Goal: Information Seeking & Learning: Learn about a topic

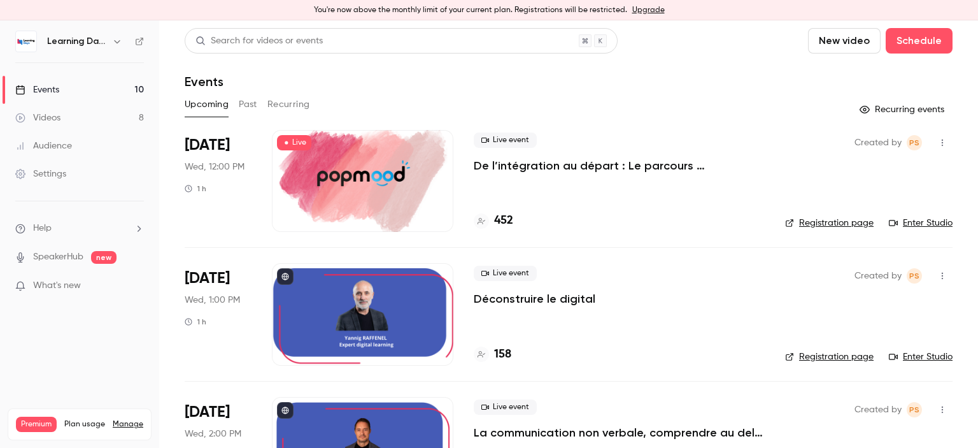
click at [71, 145] on div "Audience" at bounding box center [43, 145] width 57 height 13
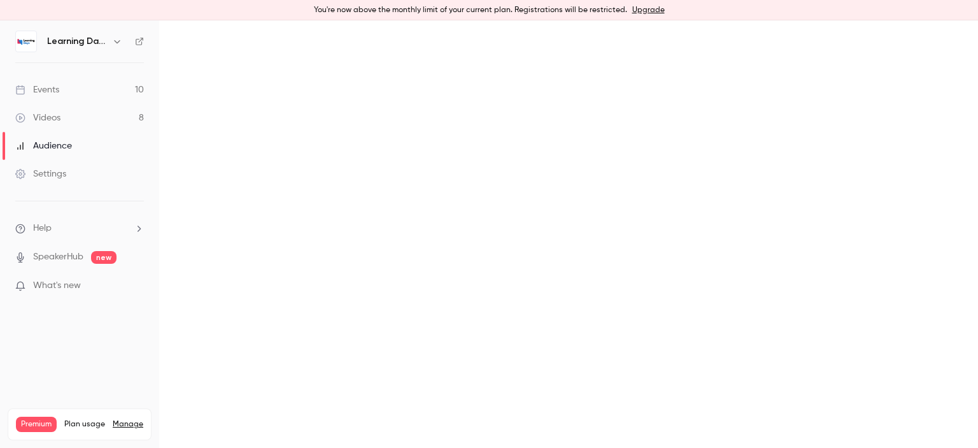
click at [66, 115] on link "Videos 8" at bounding box center [79, 118] width 159 height 28
click at [69, 143] on div "Audience" at bounding box center [43, 145] width 57 height 13
click at [64, 90] on link "Events 10" at bounding box center [79, 90] width 159 height 28
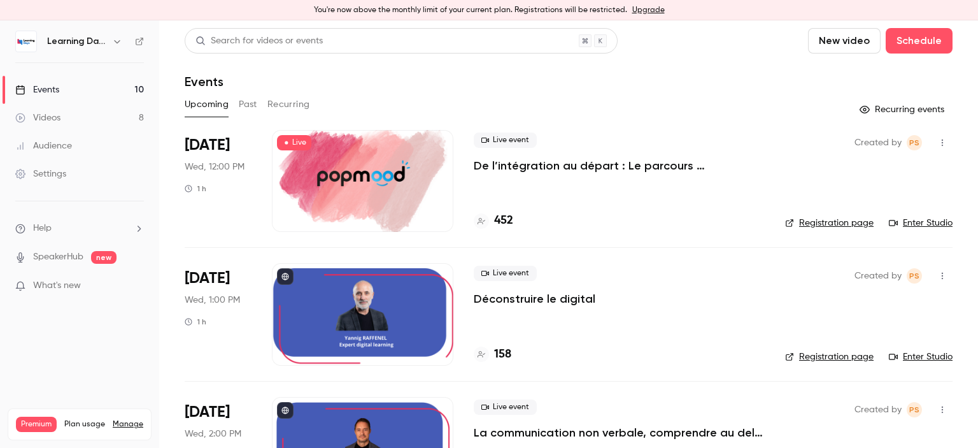
click at [62, 146] on div "Audience" at bounding box center [43, 145] width 57 height 13
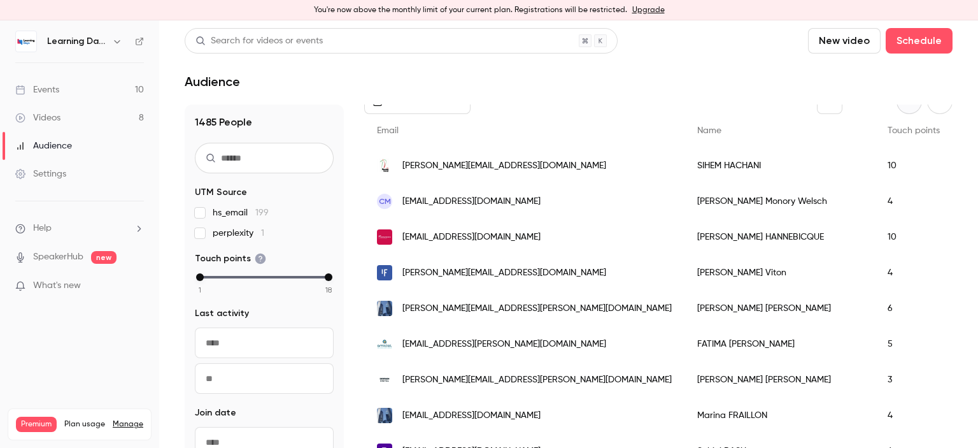
scroll to position [199, 0]
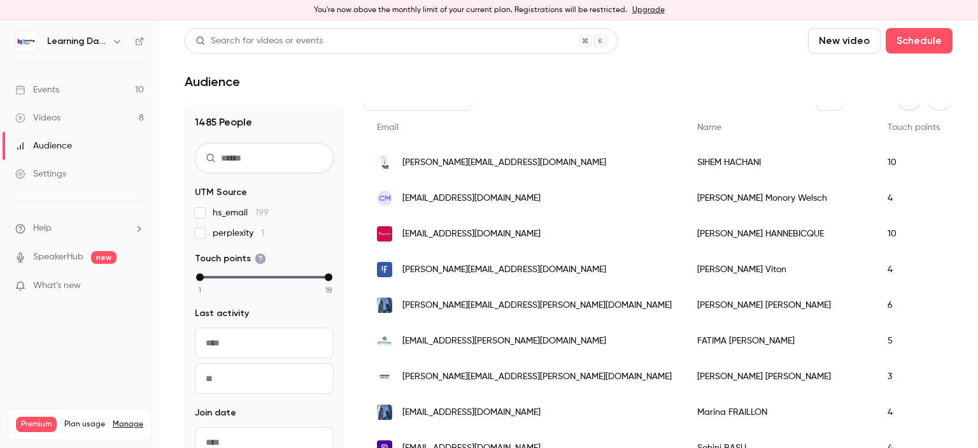
click at [452, 313] on div "[PERSON_NAME][EMAIL_ADDRESS][PERSON_NAME][DOMAIN_NAME]" at bounding box center [524, 305] width 320 height 36
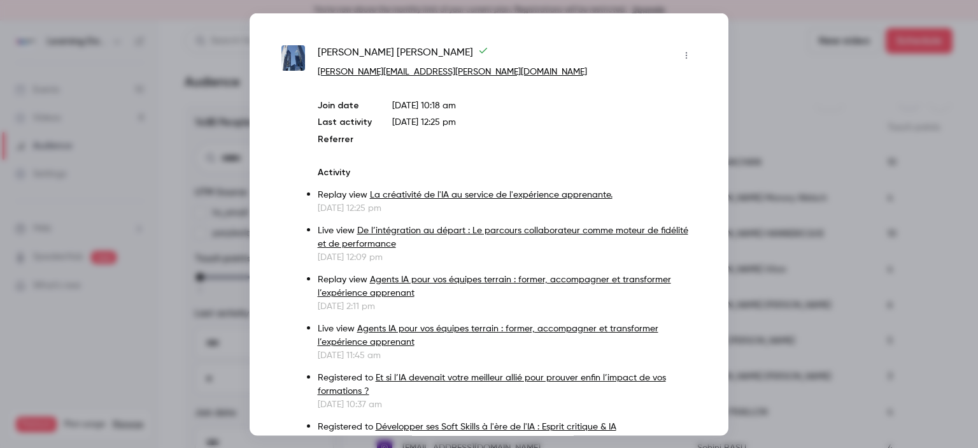
click at [770, 92] on div at bounding box center [489, 224] width 978 height 448
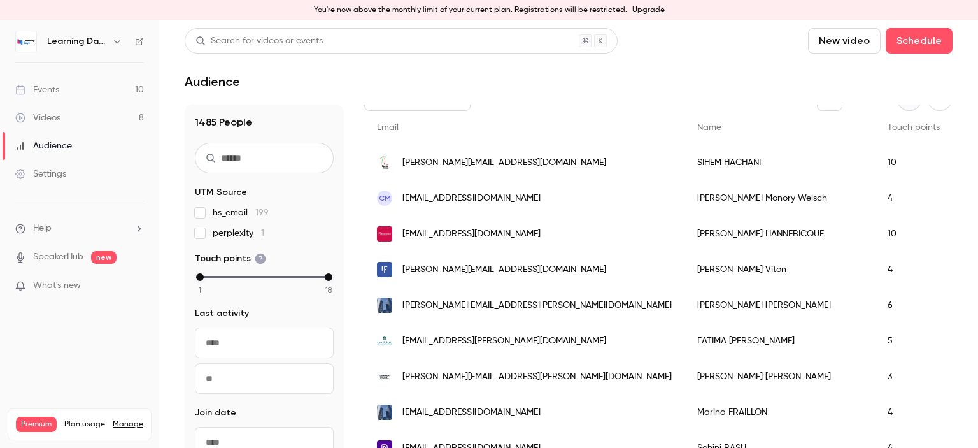
click at [66, 97] on link "Events 10" at bounding box center [79, 90] width 159 height 28
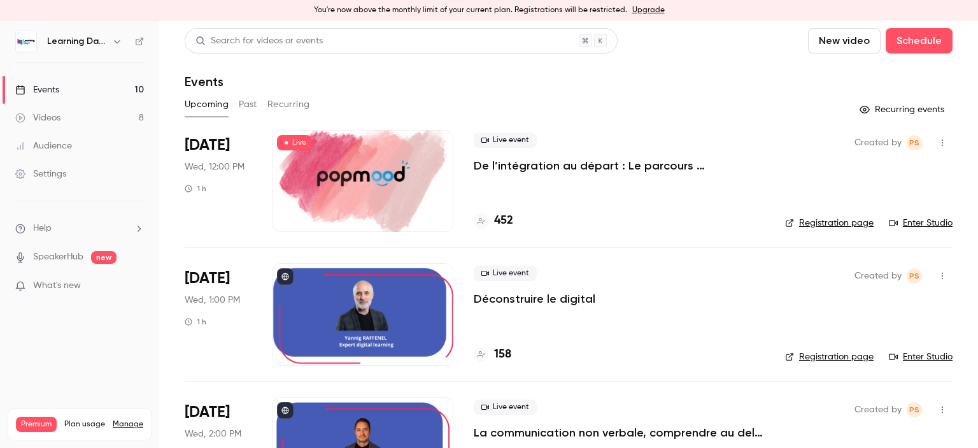
click at [938, 224] on link "Enter Studio" at bounding box center [921, 223] width 64 height 13
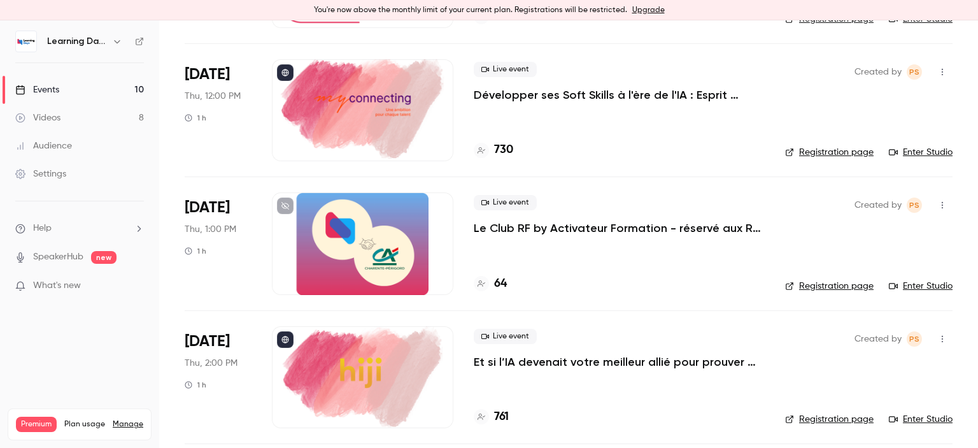
scroll to position [872, 0]
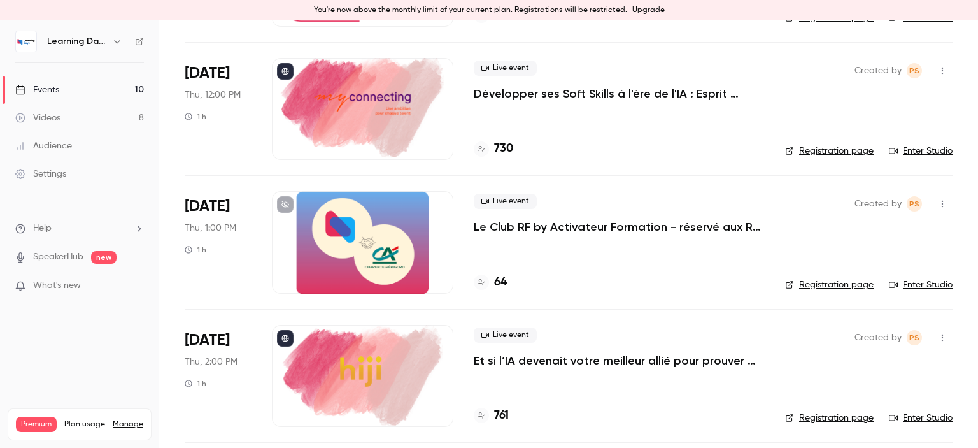
click at [501, 281] on h4 "64" at bounding box center [500, 282] width 13 height 17
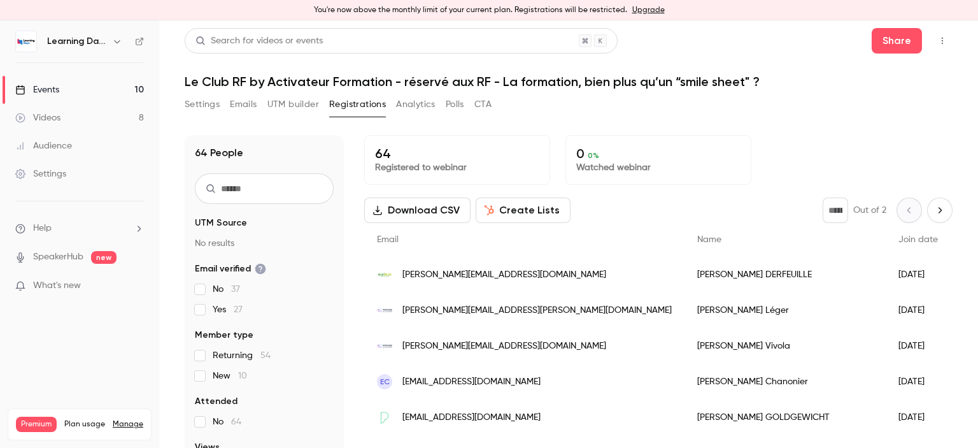
click at [445, 204] on button "Download CSV" at bounding box center [417, 209] width 106 height 25
click at [69, 85] on link "Events 10" at bounding box center [79, 90] width 159 height 28
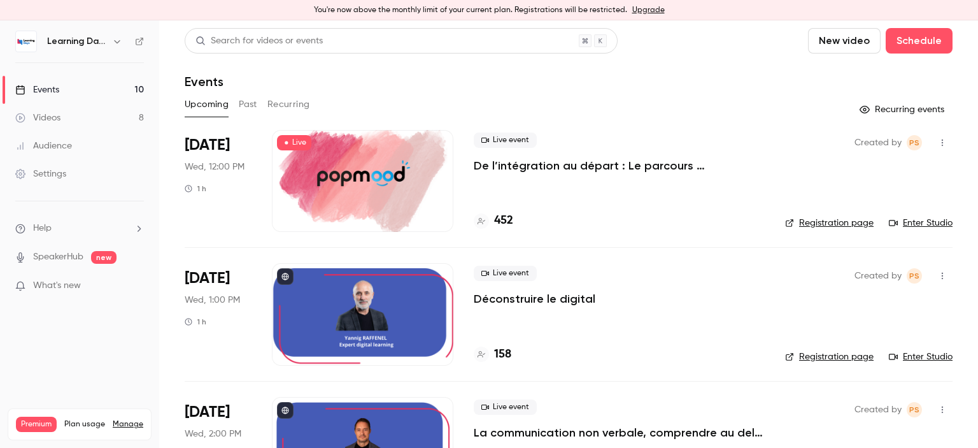
click at [57, 152] on div "Audience" at bounding box center [43, 145] width 57 height 13
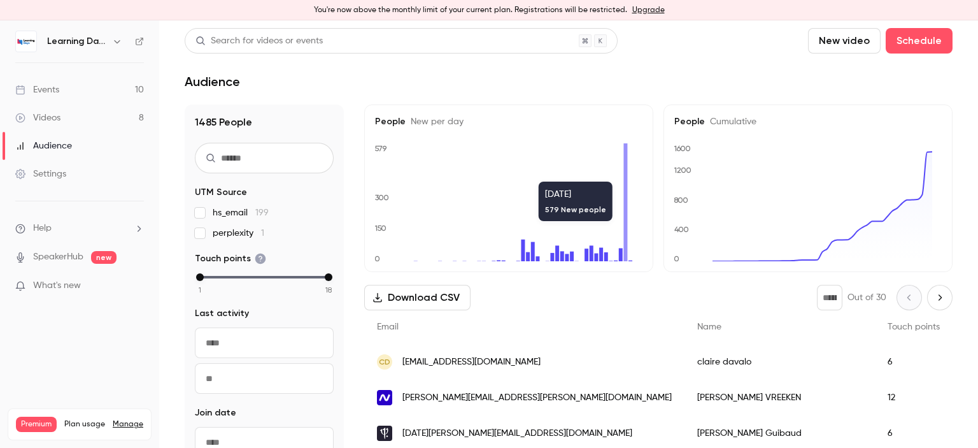
click at [443, 399] on span "[PERSON_NAME][EMAIL_ADDRESS][PERSON_NAME][DOMAIN_NAME]" at bounding box center [537, 397] width 269 height 13
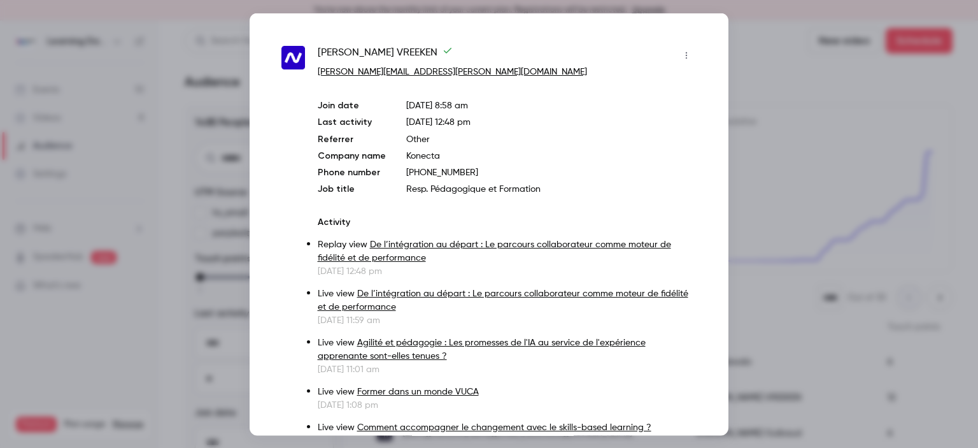
click at [808, 192] on div at bounding box center [489, 224] width 978 height 448
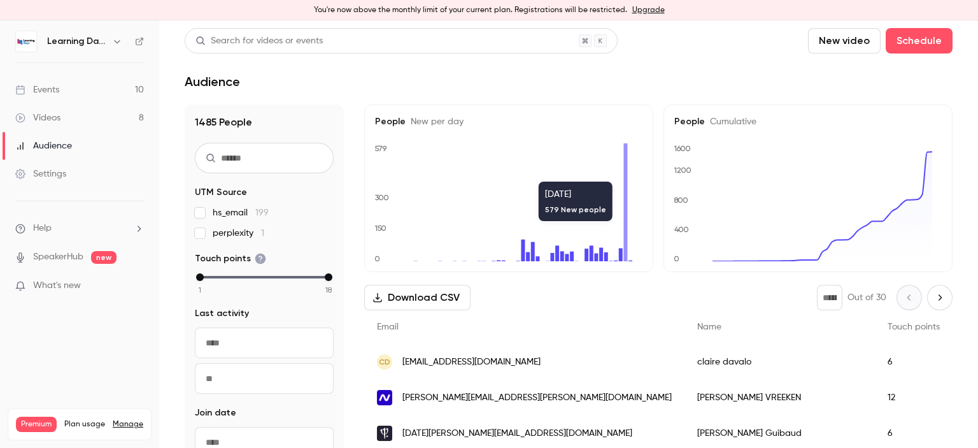
click at [447, 432] on span "[DATE][PERSON_NAME][EMAIL_ADDRESS][DOMAIN_NAME]" at bounding box center [518, 433] width 230 height 13
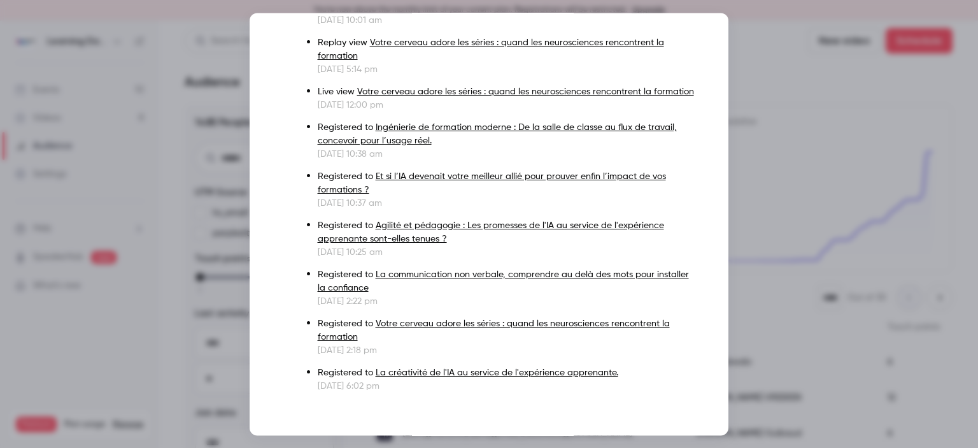
scroll to position [286, 0]
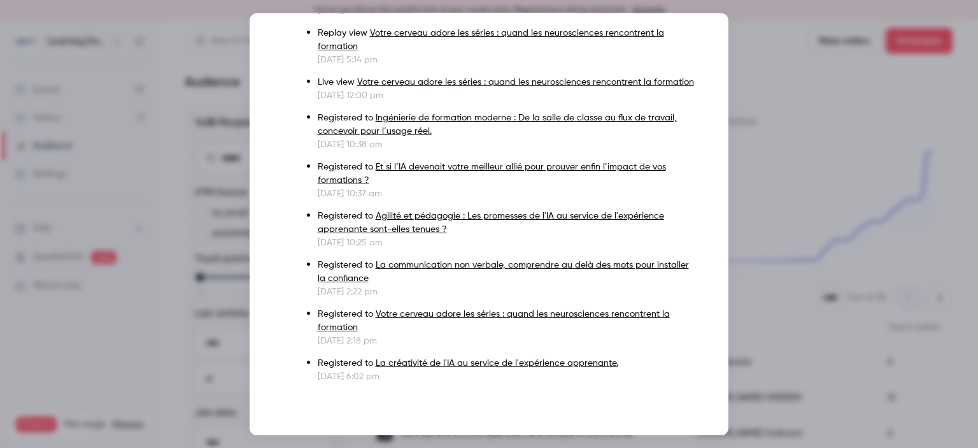
click at [803, 232] on div at bounding box center [489, 224] width 978 height 448
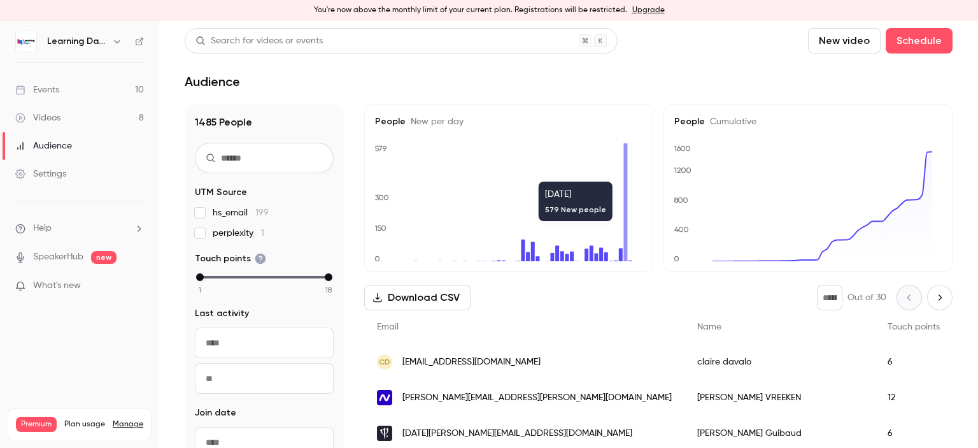
click at [69, 120] on link "Videos 8" at bounding box center [79, 118] width 159 height 28
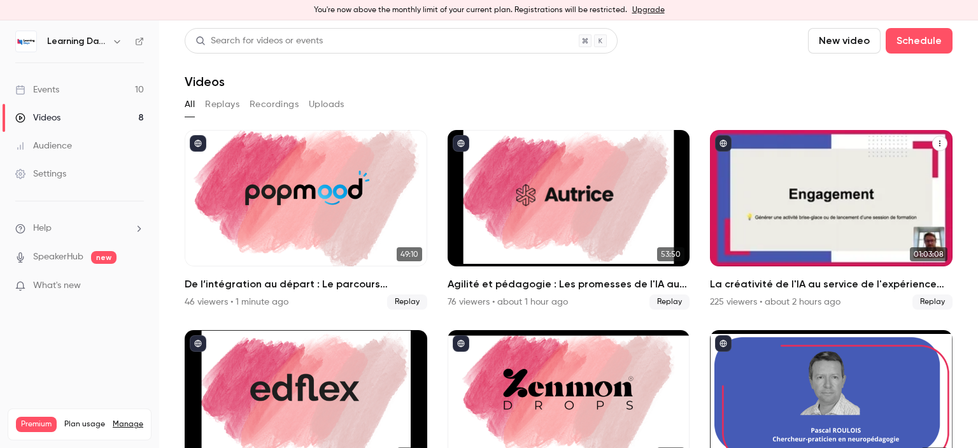
click at [805, 177] on div "La créativité de l'IA au service de l'expérience apprenante." at bounding box center [831, 198] width 243 height 136
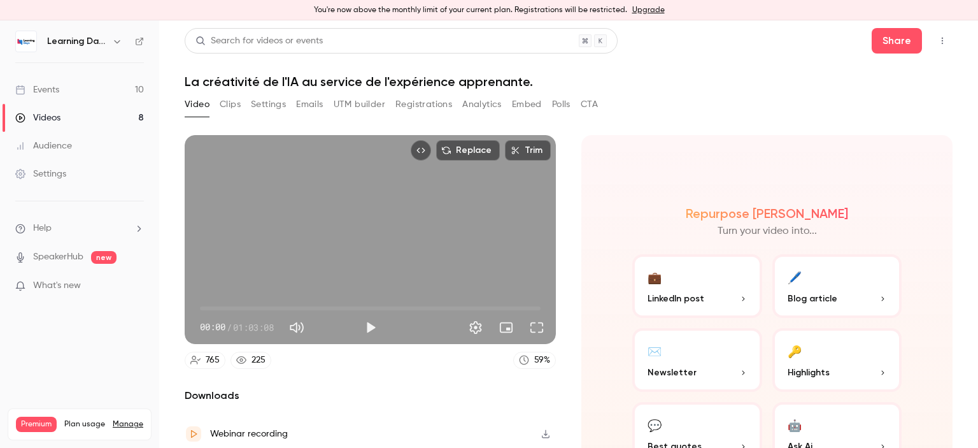
click at [586, 102] on button "CTA" at bounding box center [589, 104] width 17 height 20
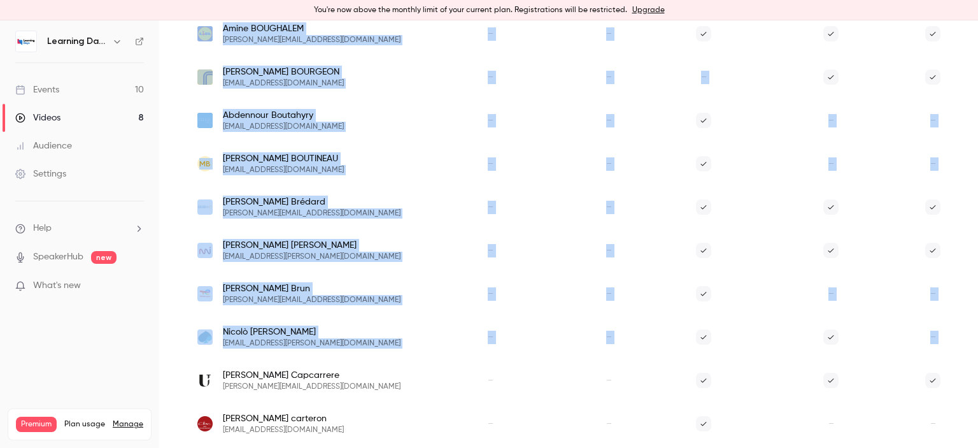
scroll to position [843, 0]
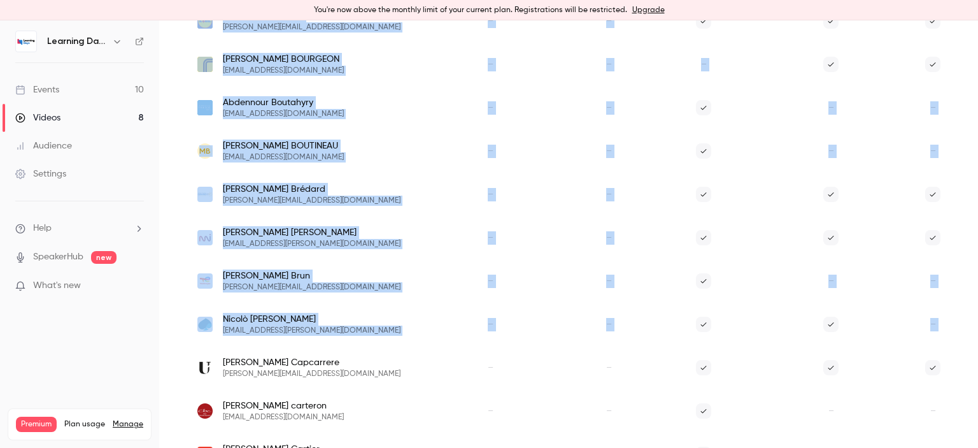
drag, startPoint x: 978, startPoint y: 87, endPoint x: 978, endPoint y: 326, distance: 239.5
click at [978, 326] on main "Search for videos or events Share La créativité de l'IA au service de l'expérie…" at bounding box center [568, 233] width 819 height 427
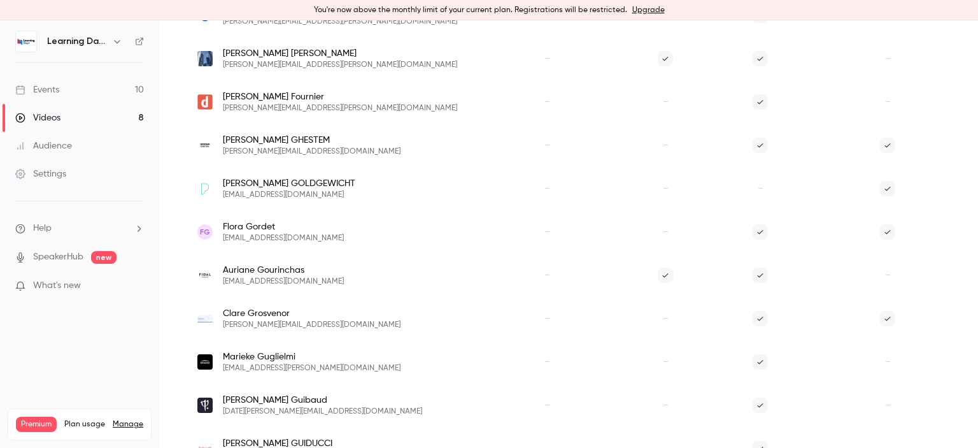
scroll to position [0, 0]
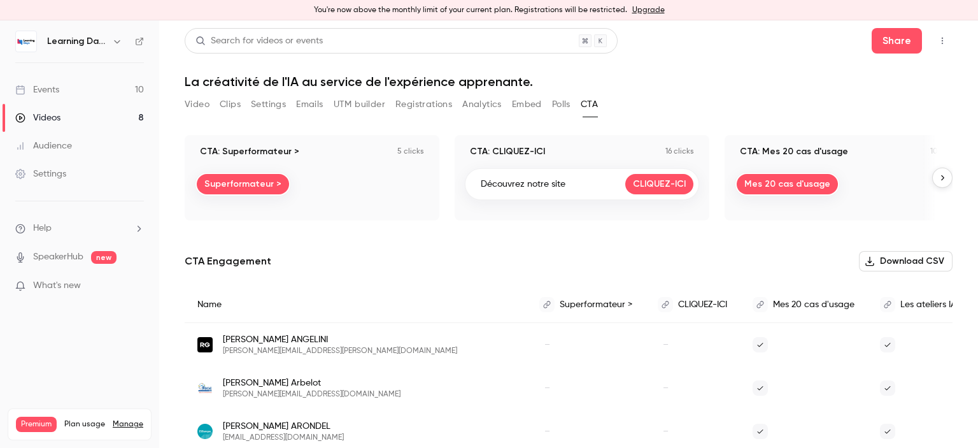
click at [413, 155] on p "5 clicks" at bounding box center [410, 151] width 27 height 10
drag, startPoint x: 794, startPoint y: 143, endPoint x: 978, endPoint y: 134, distance: 183.6
click at [978, 134] on main "Search for videos or events Share La créativité de l'IA au service de l'expérie…" at bounding box center [568, 233] width 819 height 427
click at [89, 118] on link "Videos 8" at bounding box center [79, 118] width 159 height 28
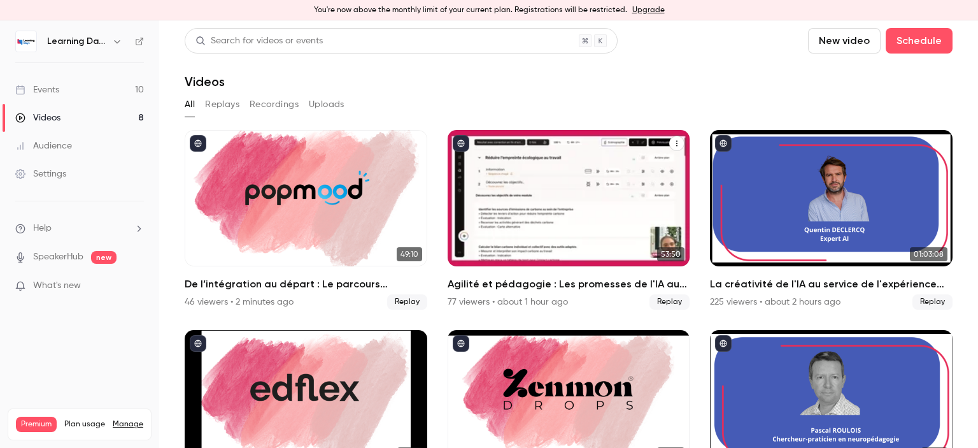
click at [586, 187] on div "Agilité et pédagogie : Les promesses de l'IA au service de l'expérience apprena…" at bounding box center [569, 198] width 243 height 136
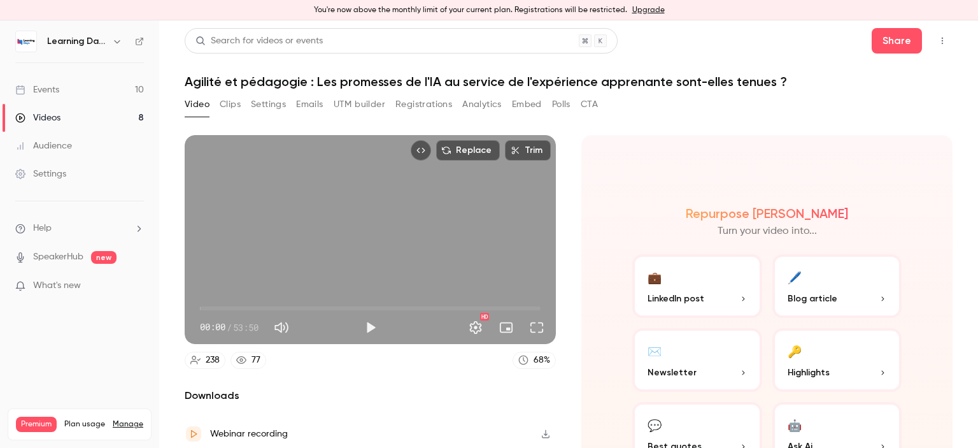
click at [594, 107] on button "CTA" at bounding box center [589, 104] width 17 height 20
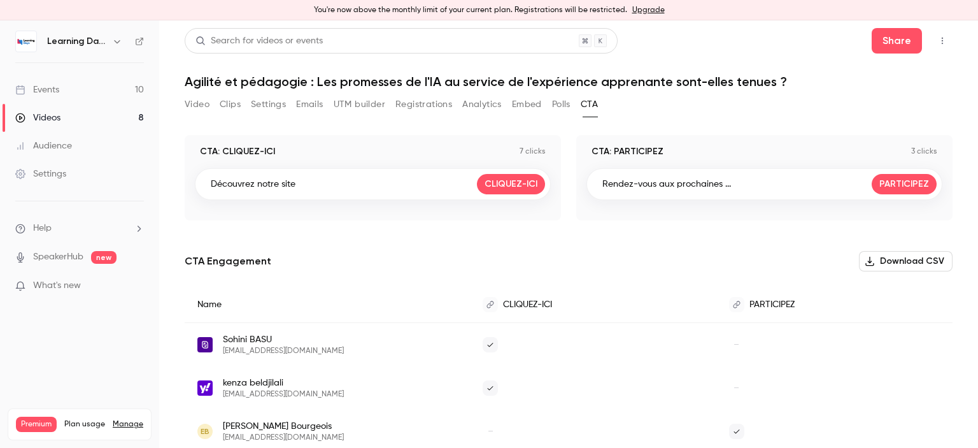
click at [74, 128] on link "Videos 8" at bounding box center [79, 118] width 159 height 28
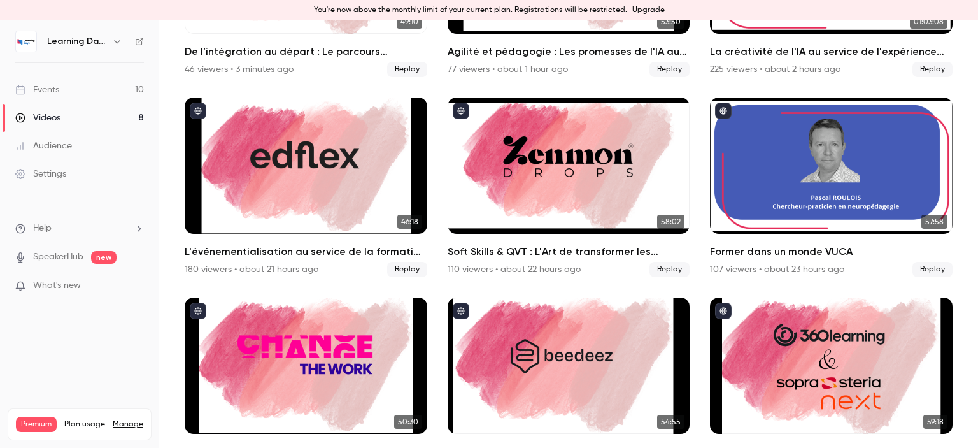
scroll to position [234, 0]
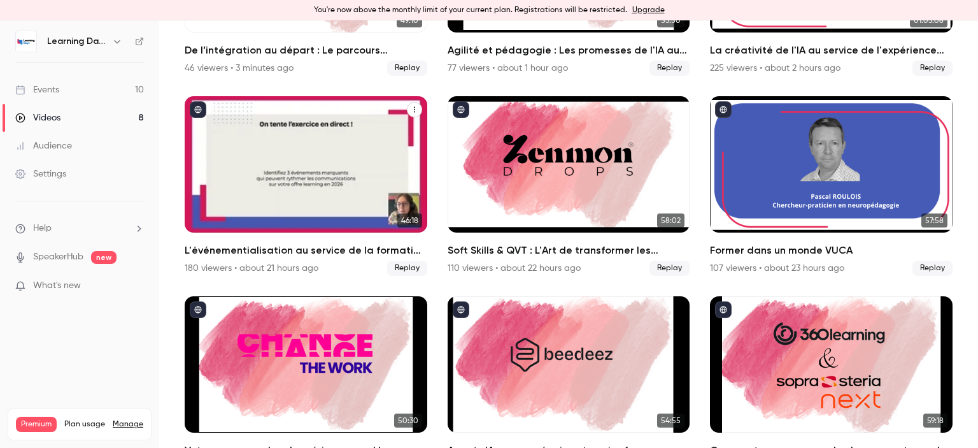
click at [287, 151] on div "L'événementialisation au service de la formation : engagez vos apprenants tout …" at bounding box center [306, 164] width 243 height 136
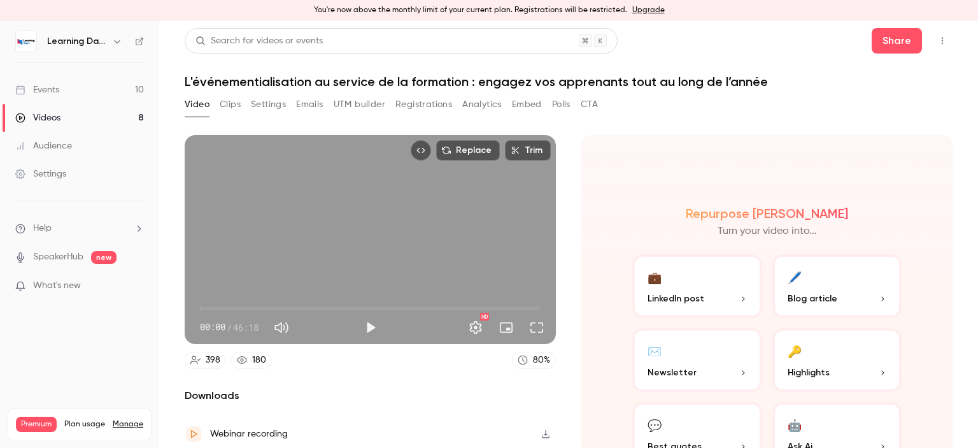
click at [591, 104] on button "CTA" at bounding box center [589, 104] width 17 height 20
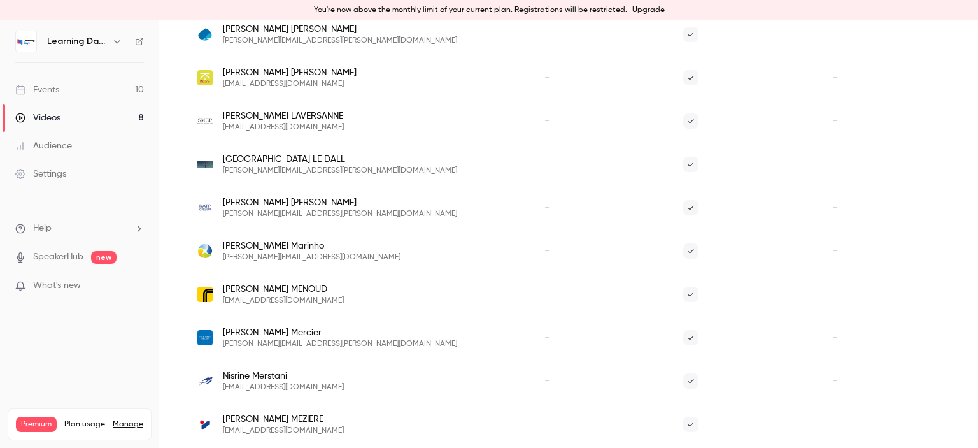
scroll to position [2283, 0]
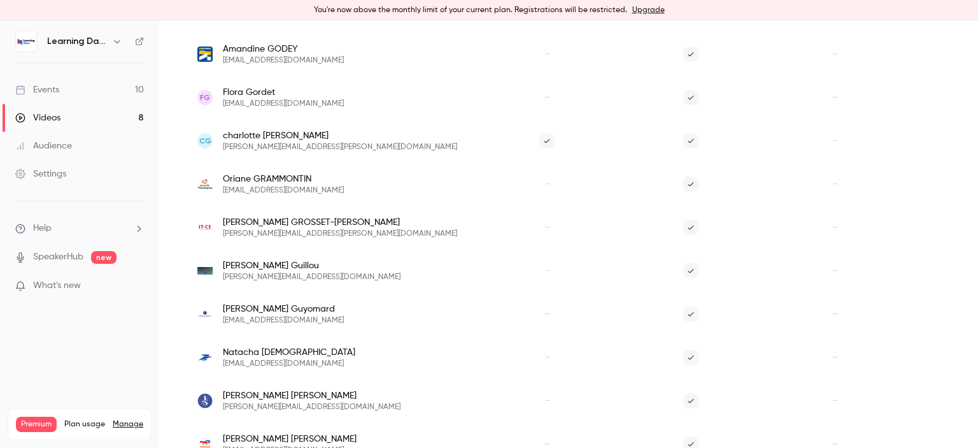
click at [103, 89] on link "Events 10" at bounding box center [79, 90] width 159 height 28
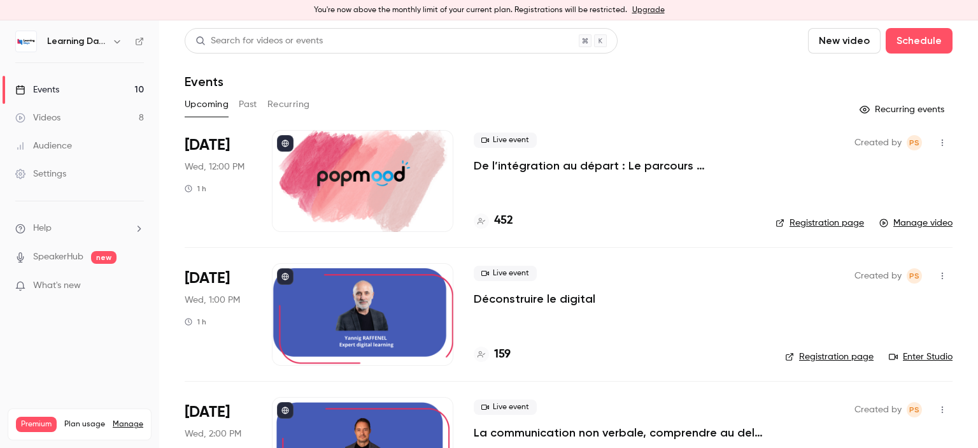
click at [68, 119] on link "Videos 8" at bounding box center [79, 118] width 159 height 28
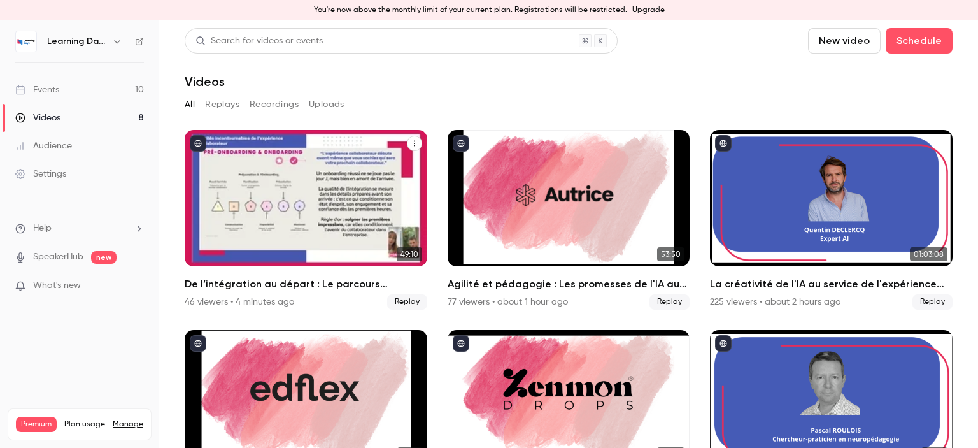
click at [262, 192] on div "De l’intégration au départ : Le parcours collaborateur comme moteur de fidélité…" at bounding box center [306, 198] width 243 height 136
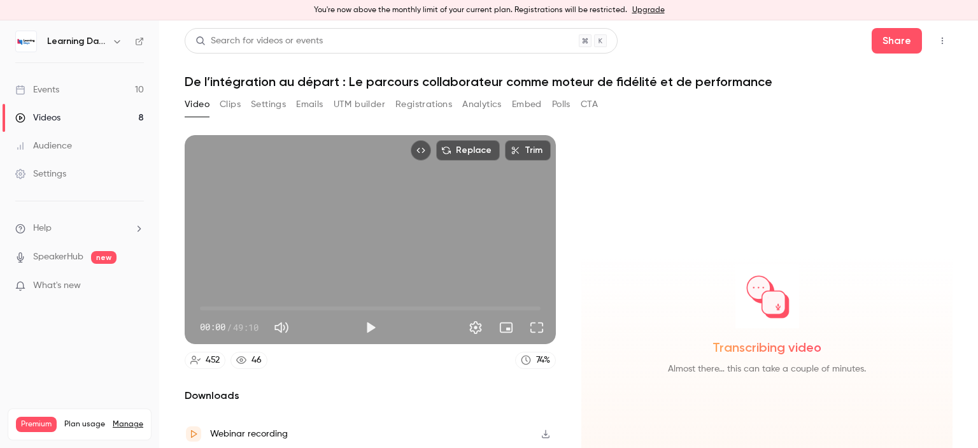
click at [598, 107] on button "CTA" at bounding box center [589, 104] width 17 height 20
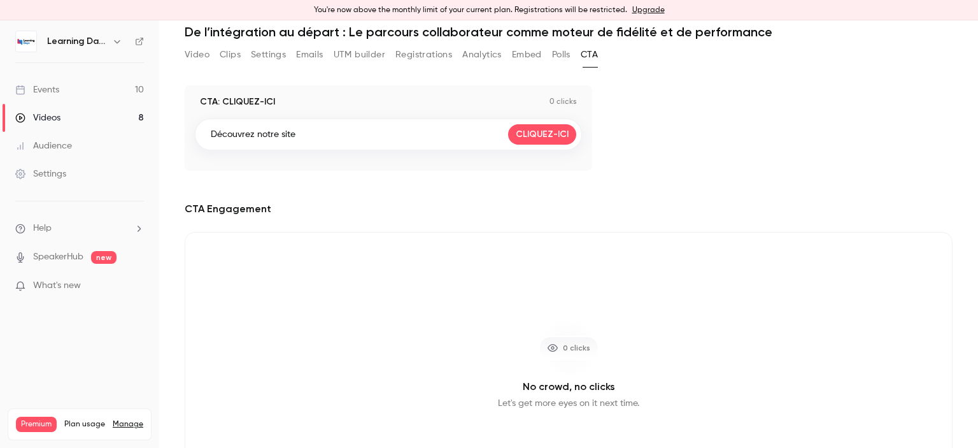
scroll to position [50, 0]
click at [438, 53] on button "Registrations" at bounding box center [424, 54] width 57 height 20
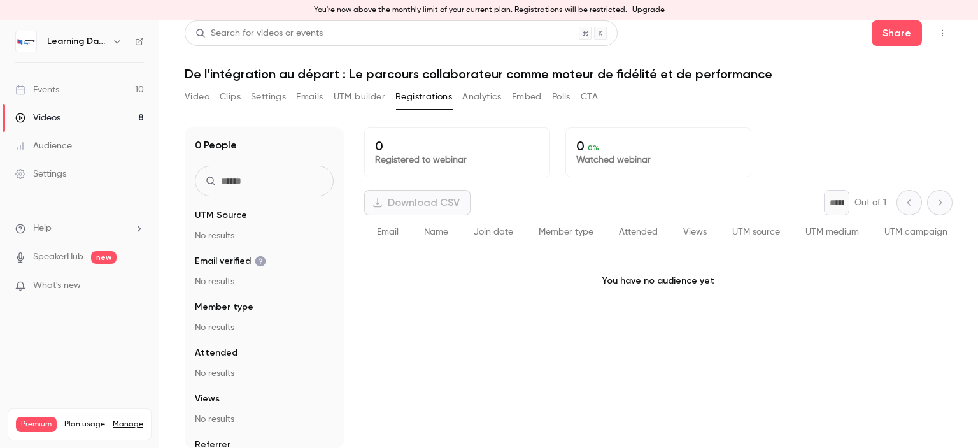
scroll to position [8, 0]
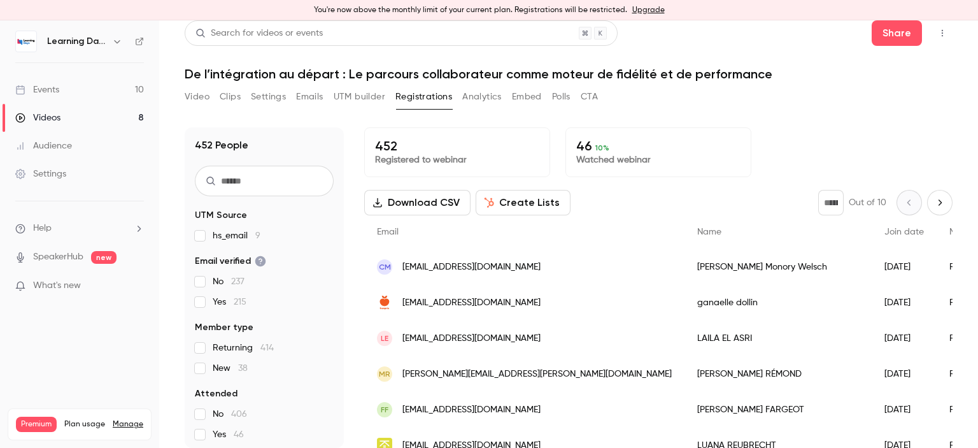
click at [561, 96] on button "Polls" at bounding box center [561, 97] width 18 height 20
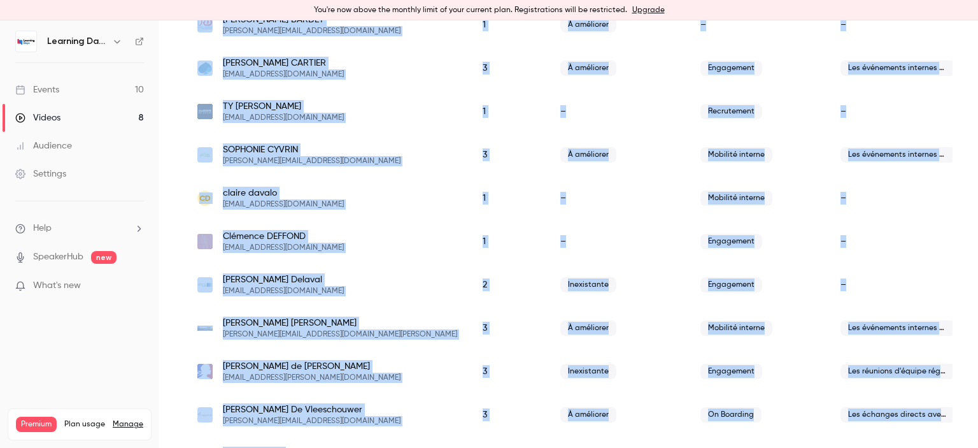
scroll to position [436, 0]
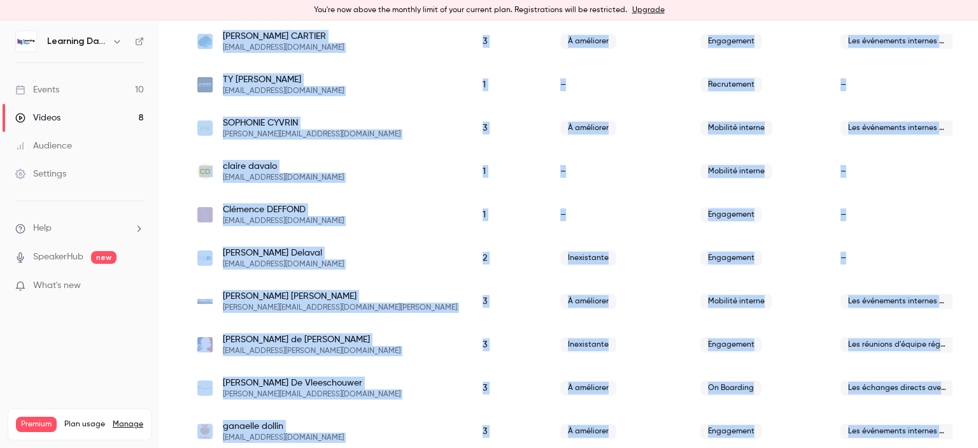
drag, startPoint x: 978, startPoint y: 55, endPoint x: 978, endPoint y: 155, distance: 99.4
click at [978, 155] on main "Search for videos or events Share De l’intégration au départ : Le parcours coll…" at bounding box center [568, 233] width 819 height 427
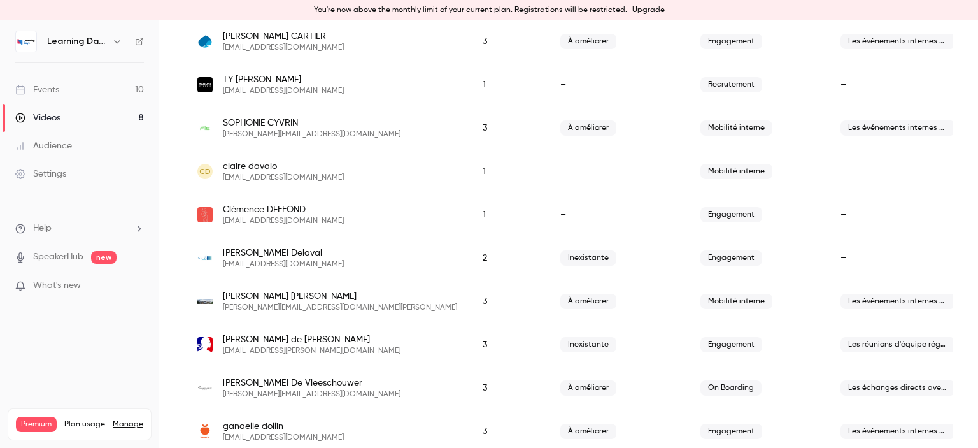
click at [954, 145] on main "Search for videos or events Share De l’intégration au départ : Le parcours coll…" at bounding box center [568, 233] width 819 height 427
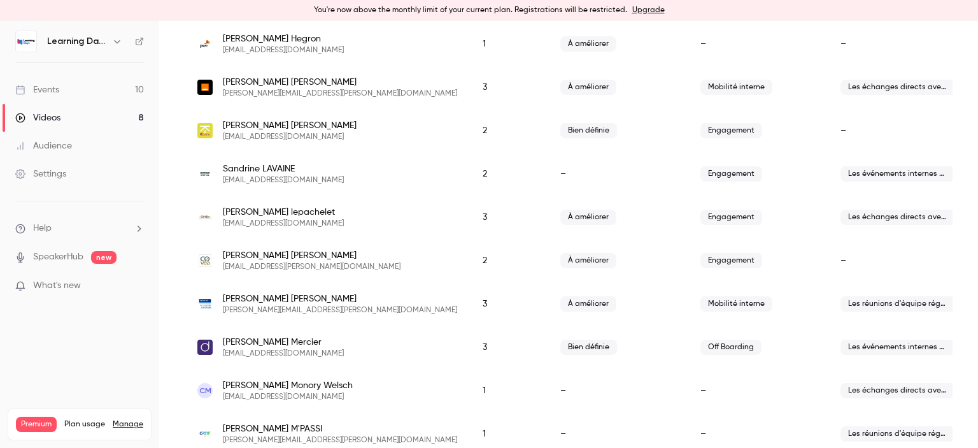
scroll to position [1371, 0]
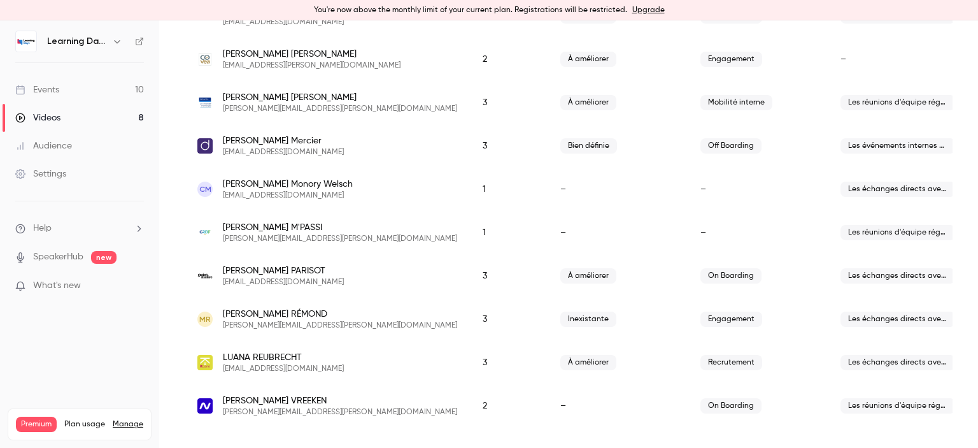
drag, startPoint x: 978, startPoint y: 154, endPoint x: 917, endPoint y: 415, distance: 268.7
click at [917, 415] on main "Search for videos or events Share De l’intégration au départ : Le parcours coll…" at bounding box center [568, 233] width 819 height 427
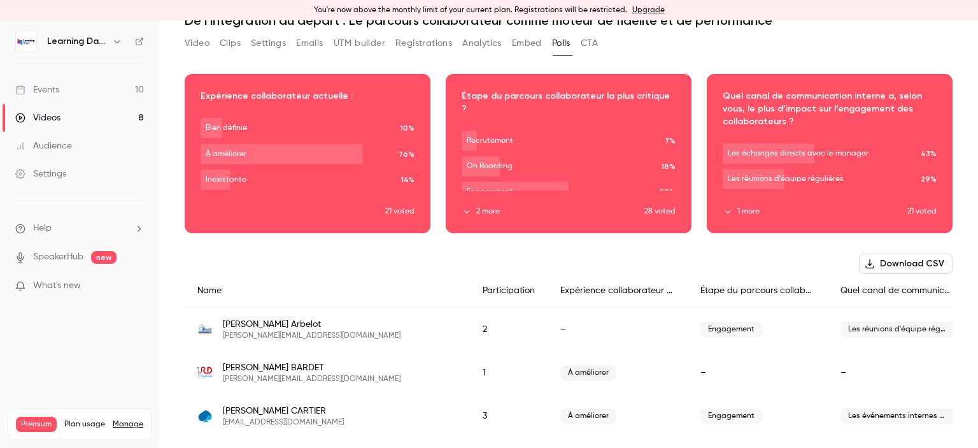
scroll to position [0, 0]
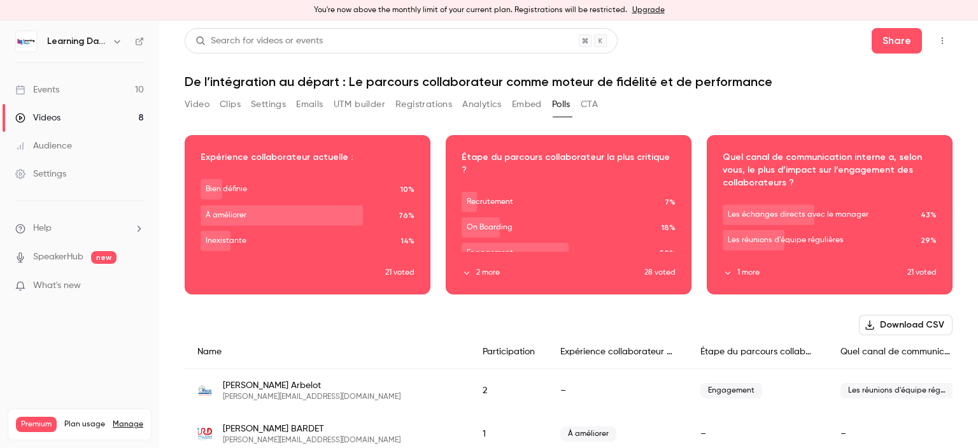
click at [590, 106] on button "CTA" at bounding box center [589, 104] width 17 height 20
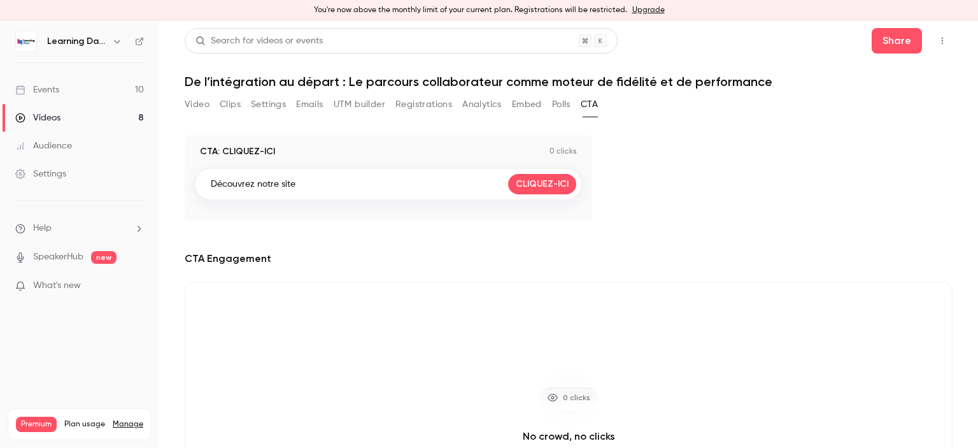
click at [327, 187] on div "Découvrez notre site CLIQUEZ-ICI" at bounding box center [388, 184] width 387 height 32
click at [550, 188] on link "CLIQUEZ-ICI" at bounding box center [542, 184] width 68 height 20
click at [66, 117] on link "Videos 8" at bounding box center [79, 118] width 159 height 28
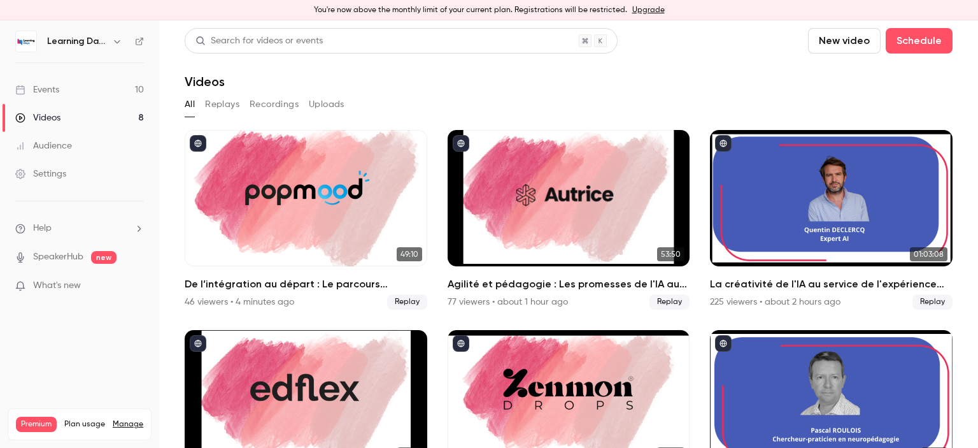
click at [82, 86] on link "Events 10" at bounding box center [79, 90] width 159 height 28
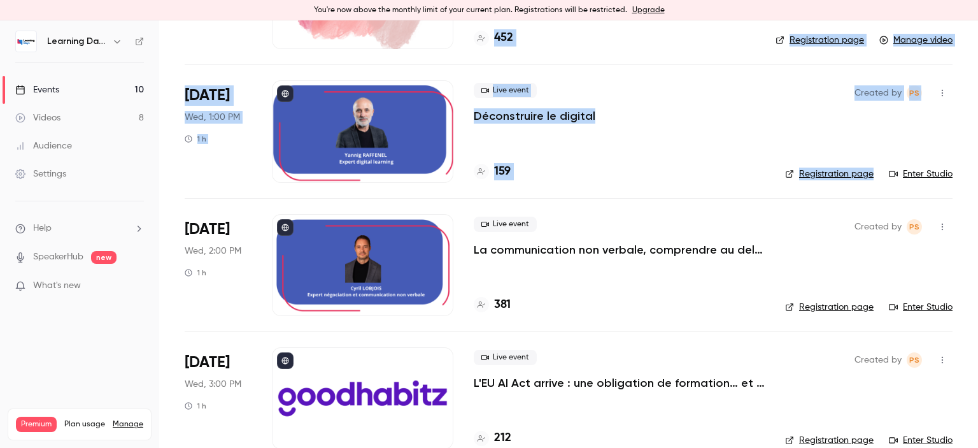
scroll to position [189, 0]
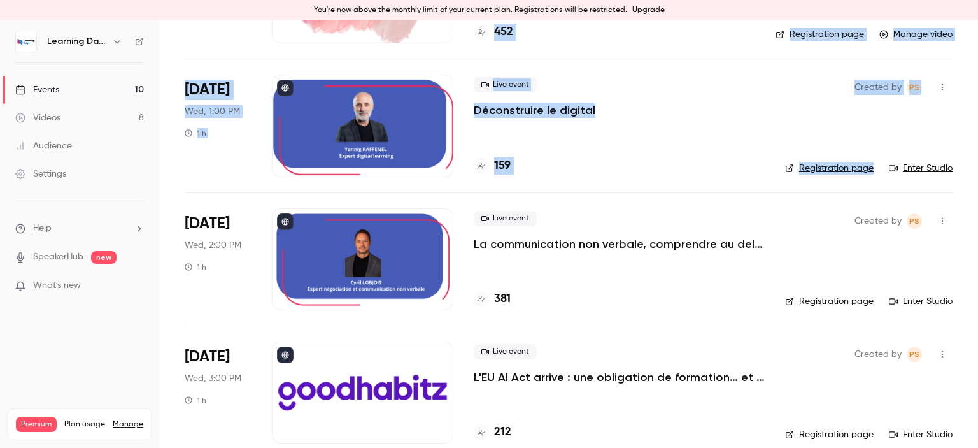
drag, startPoint x: 978, startPoint y: 108, endPoint x: 978, endPoint y: 161, distance: 53.5
click at [978, 161] on main "Search for videos or events New video Schedule Events Upcoming Past Recurring R…" at bounding box center [568, 233] width 819 height 427
click at [911, 303] on link "Enter Studio" at bounding box center [921, 301] width 64 height 13
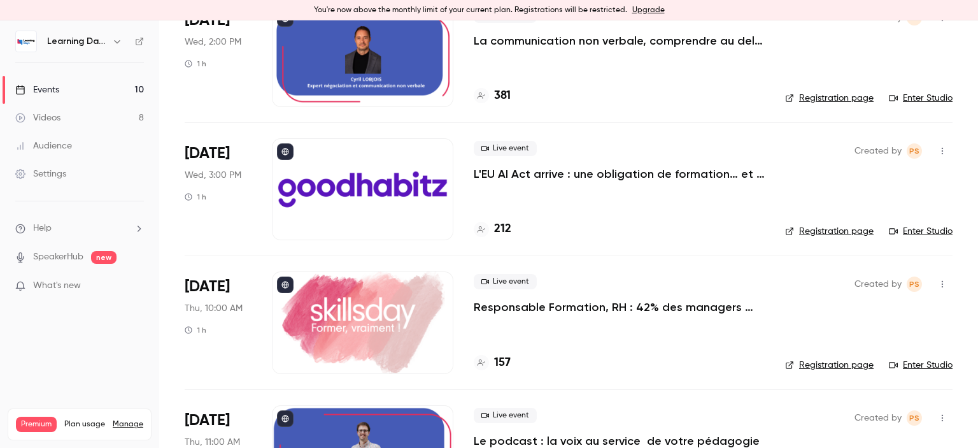
scroll to position [441, 0]
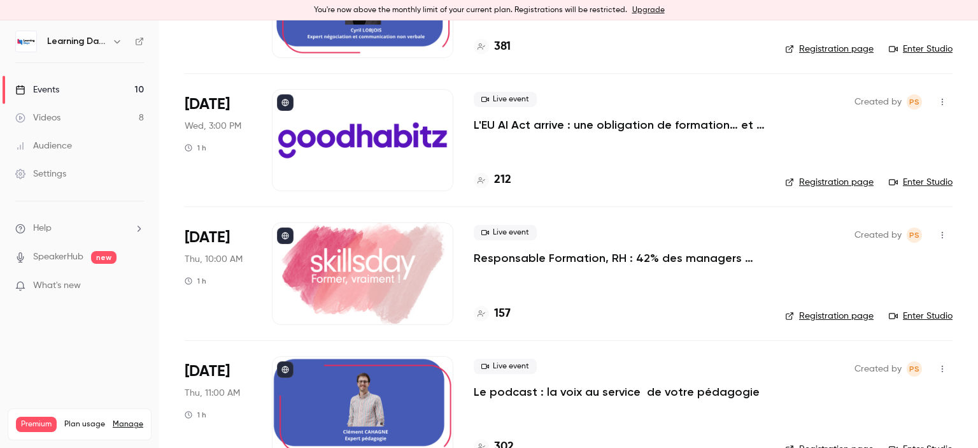
click at [903, 184] on link "Enter Studio" at bounding box center [921, 182] width 64 height 13
click at [920, 313] on link "Enter Studio" at bounding box center [921, 316] width 64 height 13
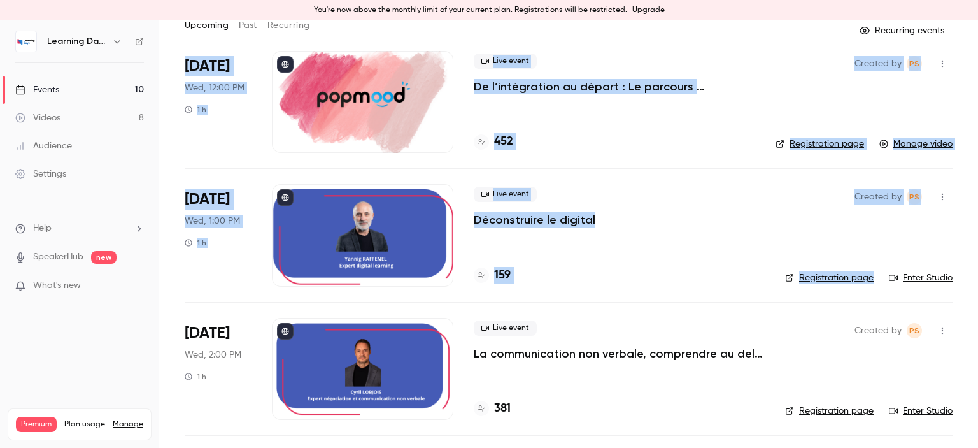
scroll to position [69, 0]
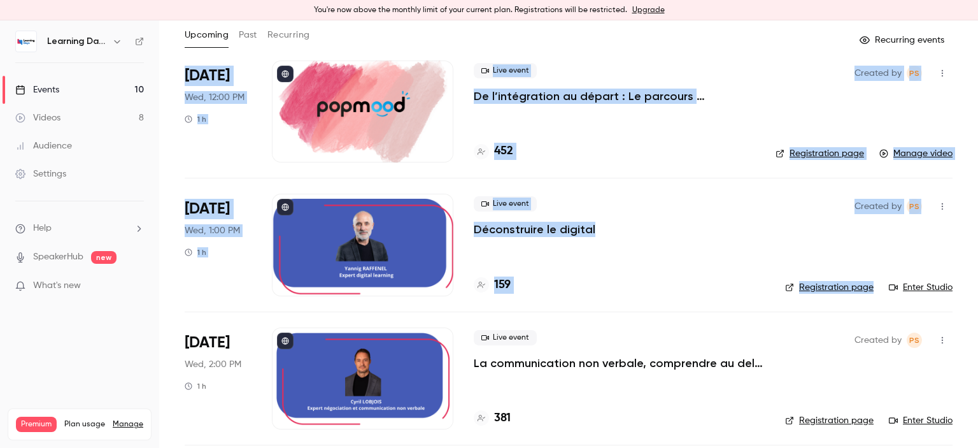
click at [927, 288] on link "Enter Studio" at bounding box center [921, 287] width 64 height 13
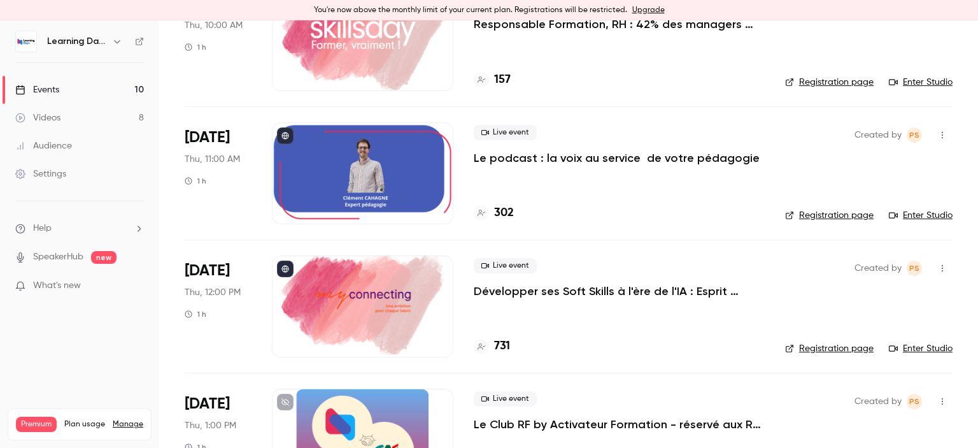
scroll to position [678, 0]
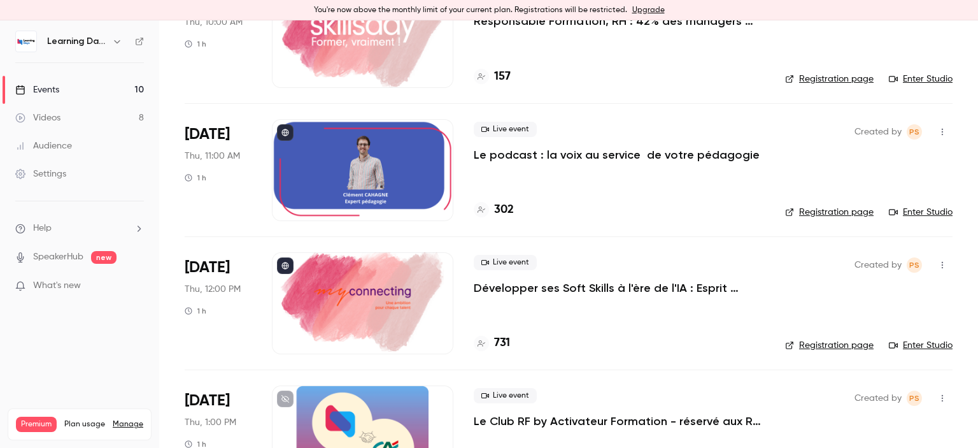
click at [907, 214] on link "Enter Studio" at bounding box center [921, 212] width 64 height 13
click at [915, 342] on link "Enter Studio" at bounding box center [921, 345] width 64 height 13
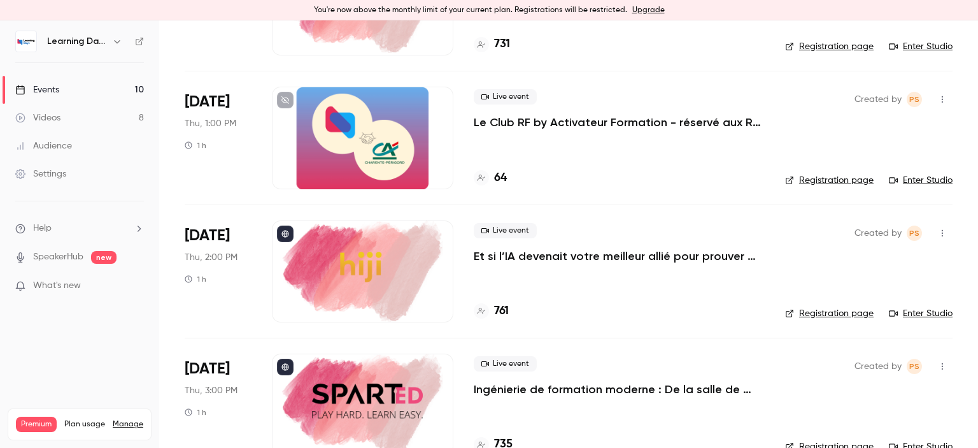
scroll to position [1006, 0]
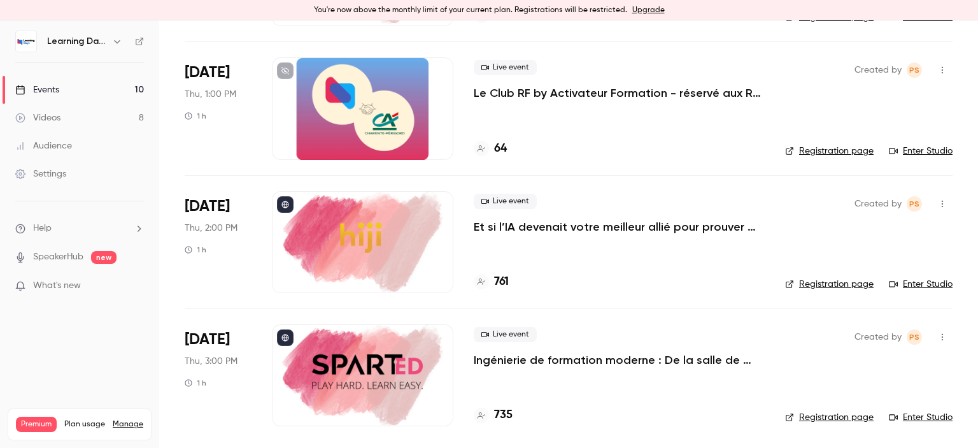
click at [907, 283] on link "Enter Studio" at bounding box center [921, 284] width 64 height 13
click at [908, 413] on link "Enter Studio" at bounding box center [921, 417] width 64 height 13
click at [84, 114] on link "Videos 8" at bounding box center [79, 118] width 159 height 28
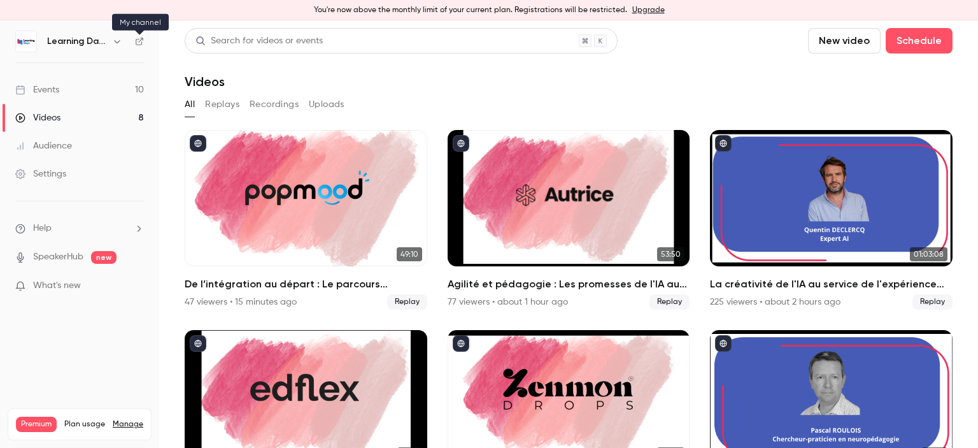
click at [141, 43] on icon at bounding box center [140, 42] width 8 height 8
click at [84, 145] on link "Audience" at bounding box center [79, 146] width 159 height 28
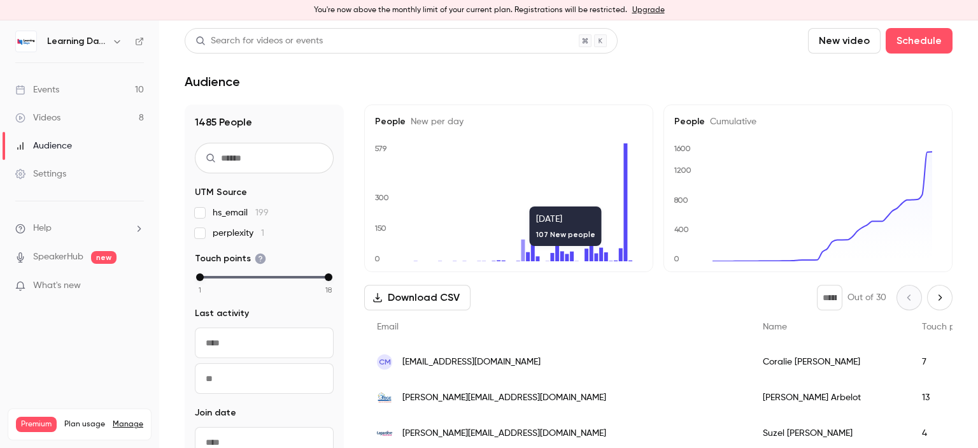
click at [483, 368] on span "[EMAIL_ADDRESS][DOMAIN_NAME]" at bounding box center [472, 361] width 138 height 13
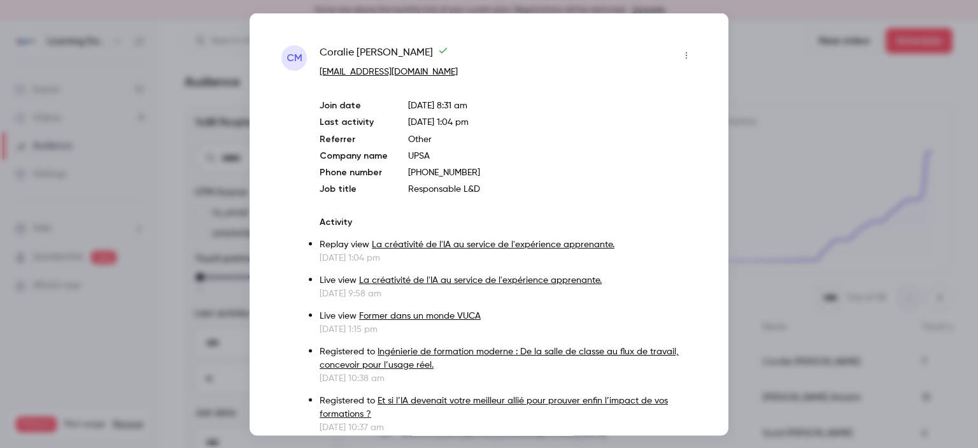
scroll to position [120, 0]
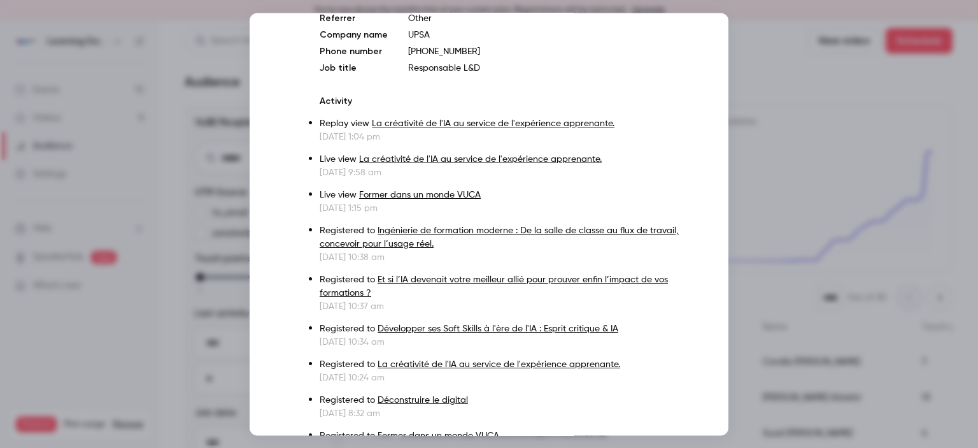
click at [780, 212] on div at bounding box center [489, 224] width 978 height 448
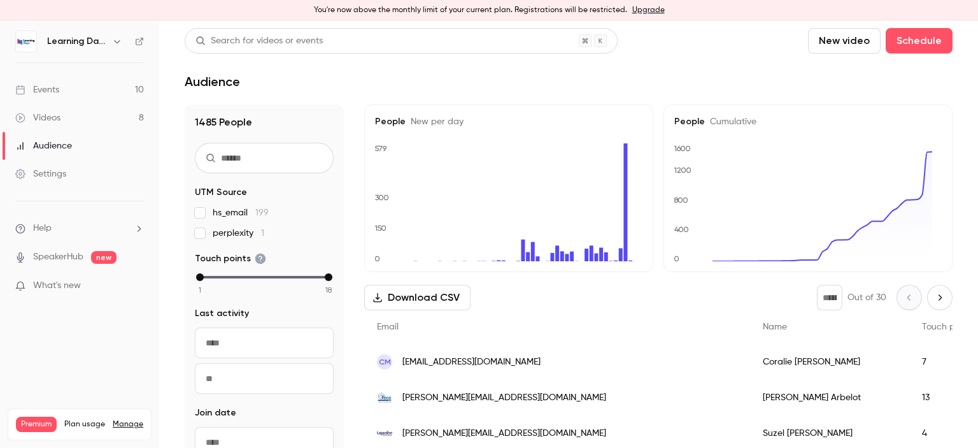
click at [83, 136] on link "Audience" at bounding box center [79, 146] width 159 height 28
click at [78, 145] on link "Audience" at bounding box center [79, 146] width 159 height 28
click at [74, 120] on link "Videos 8" at bounding box center [79, 118] width 159 height 28
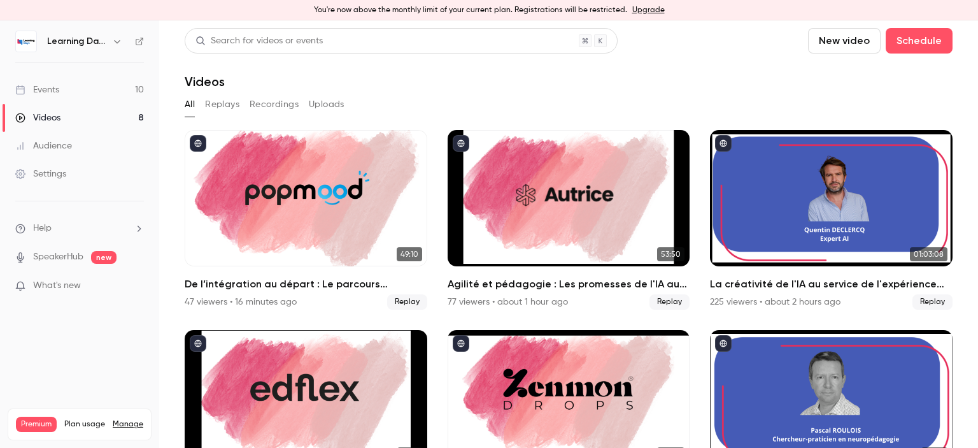
click at [69, 151] on div "Audience" at bounding box center [43, 145] width 57 height 13
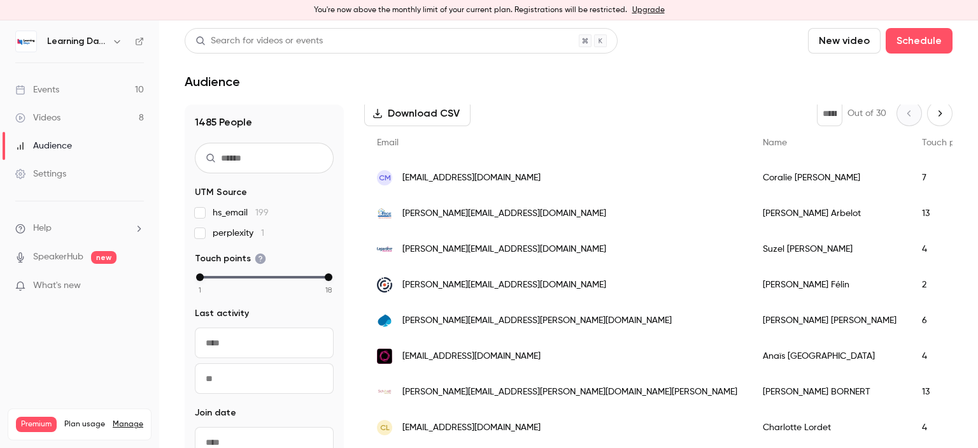
scroll to position [196, 0]
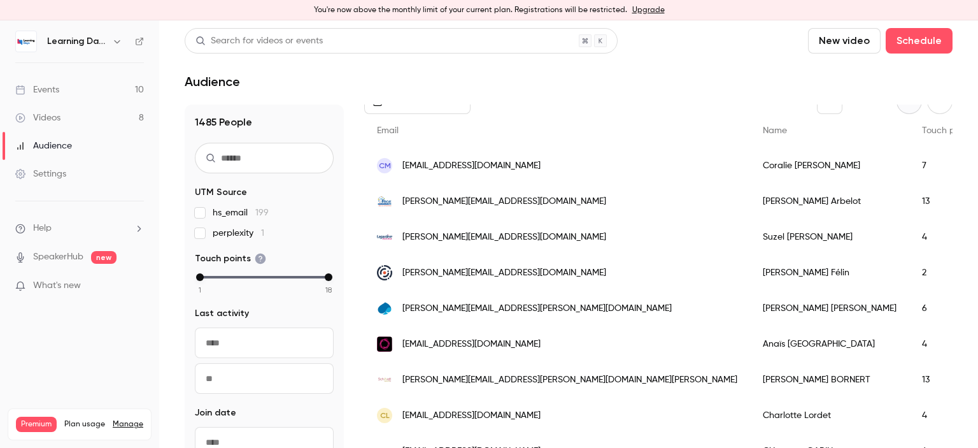
click at [464, 240] on span "[PERSON_NAME][EMAIL_ADDRESS][DOMAIN_NAME]" at bounding box center [505, 237] width 204 height 13
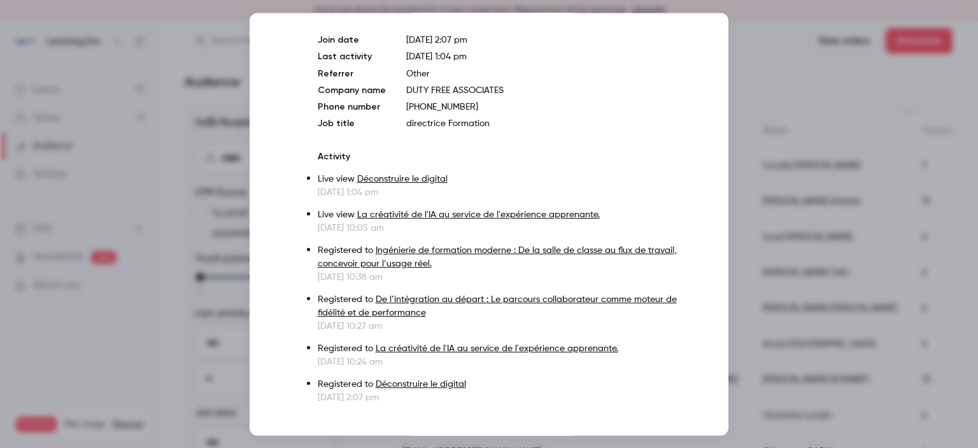
scroll to position [75, 0]
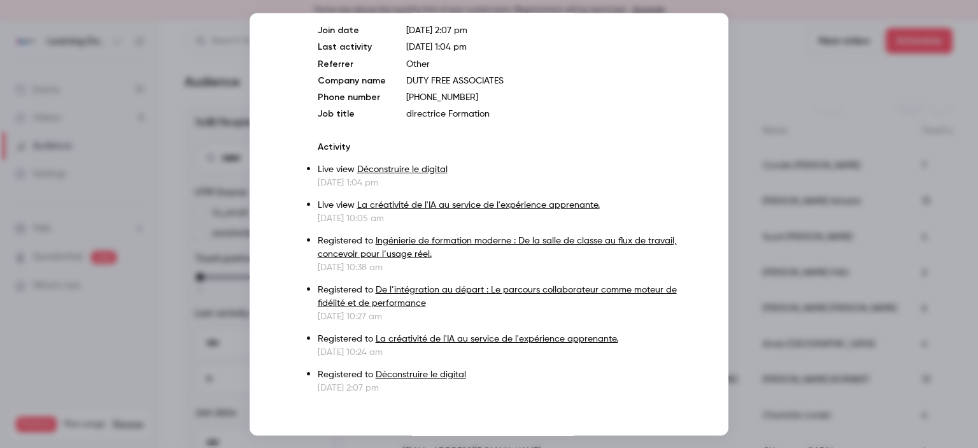
click at [761, 179] on div at bounding box center [489, 224] width 978 height 448
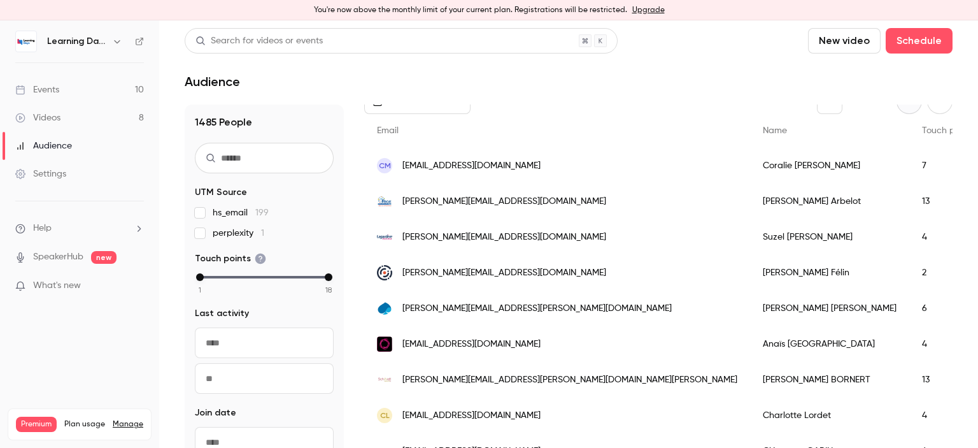
click at [489, 374] on span "[PERSON_NAME][EMAIL_ADDRESS][PERSON_NAME][DOMAIN_NAME][PERSON_NAME]" at bounding box center [570, 379] width 335 height 13
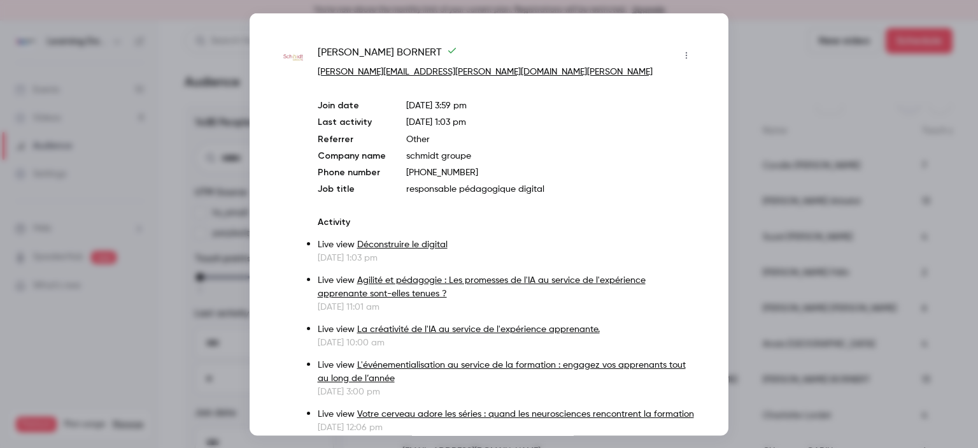
click at [810, 166] on div at bounding box center [489, 224] width 978 height 448
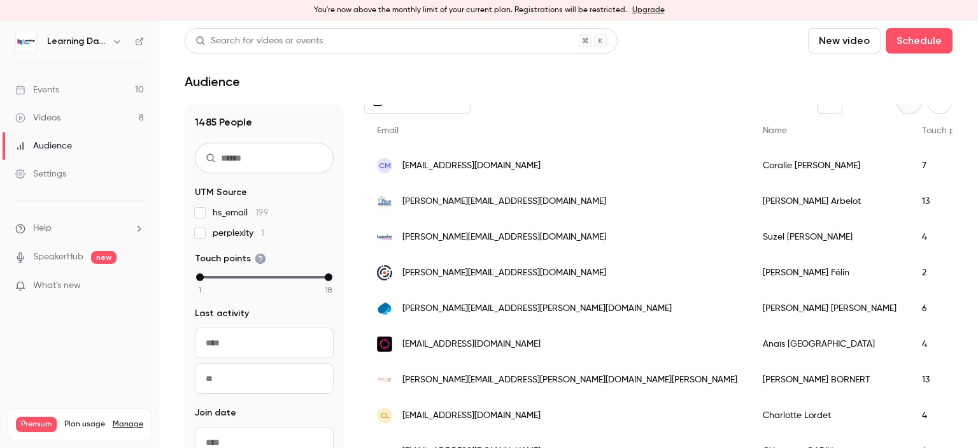
click at [89, 122] on link "Videos 8" at bounding box center [79, 118] width 159 height 28
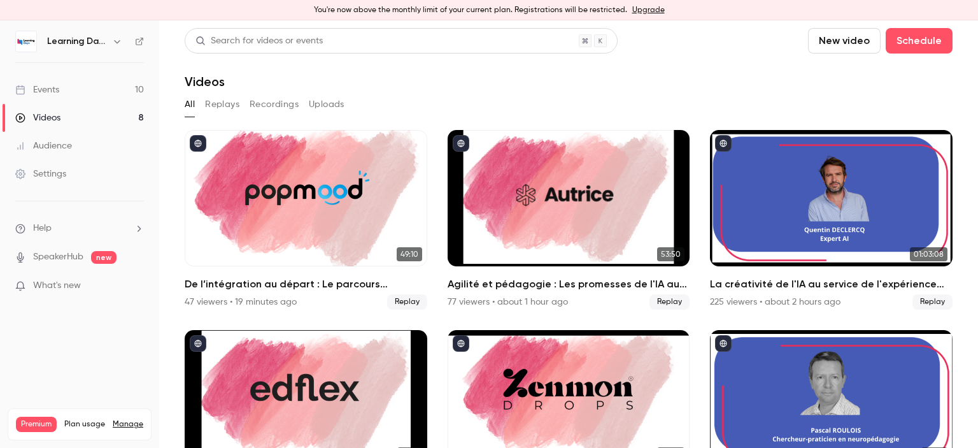
click at [94, 90] on link "Events 10" at bounding box center [79, 90] width 159 height 28
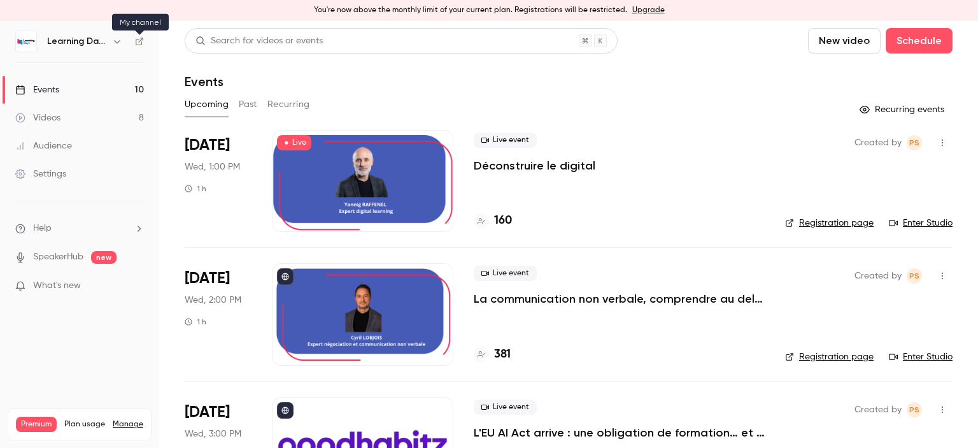
click at [135, 40] on icon at bounding box center [139, 41] width 9 height 9
click at [73, 146] on link "Audience" at bounding box center [79, 146] width 159 height 28
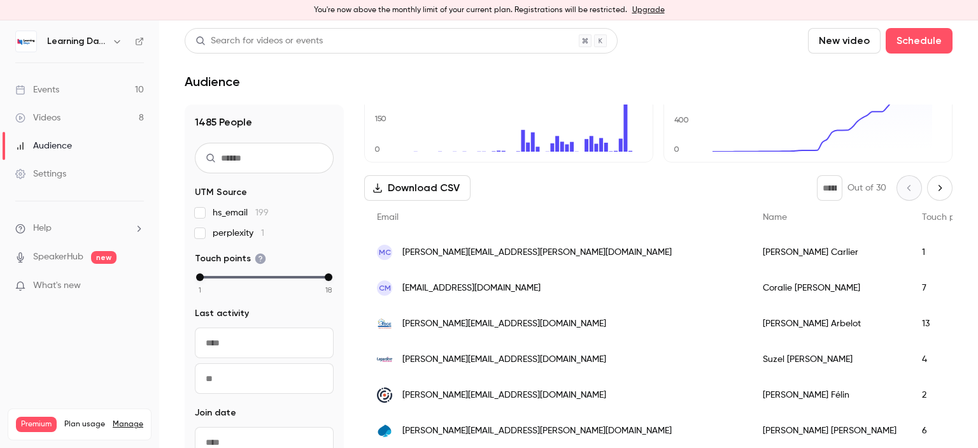
scroll to position [122, 0]
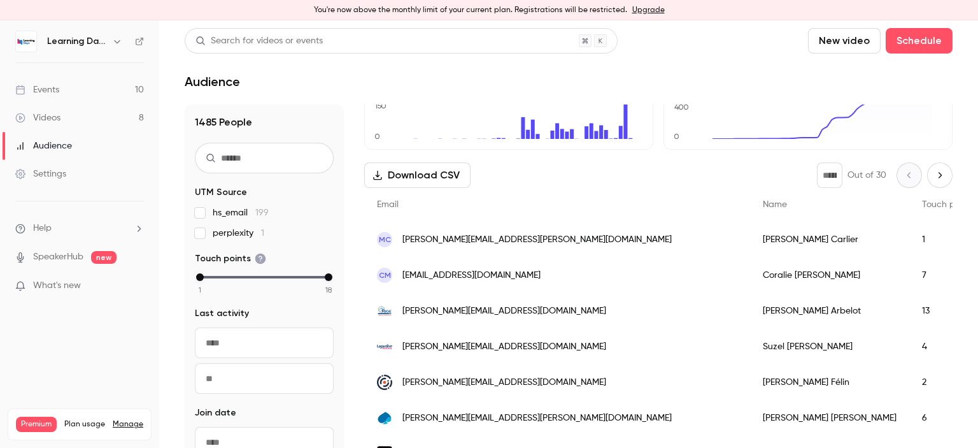
click at [476, 243] on span "[PERSON_NAME][EMAIL_ADDRESS][PERSON_NAME][DOMAIN_NAME]" at bounding box center [537, 239] width 269 height 13
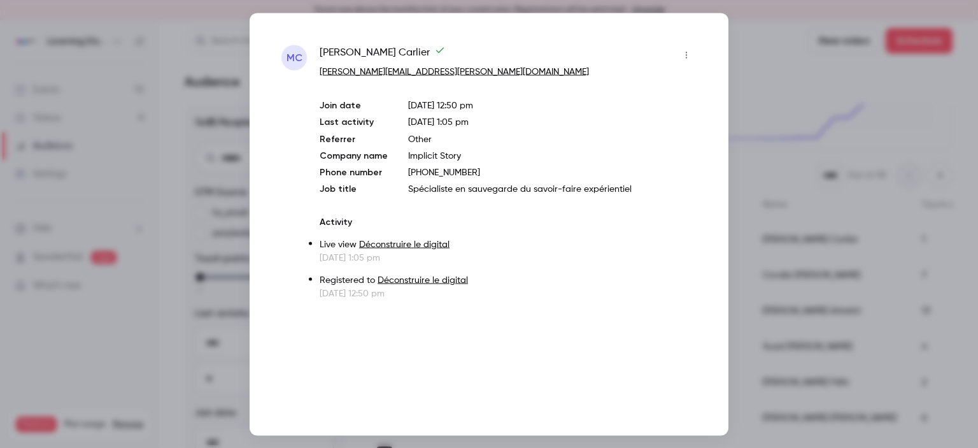
click at [795, 153] on div at bounding box center [489, 224] width 978 height 448
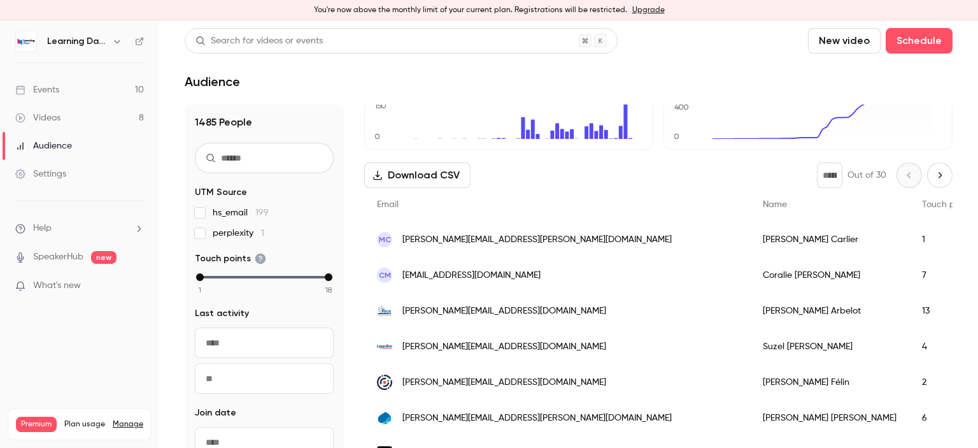
click at [74, 118] on link "Videos 8" at bounding box center [79, 118] width 159 height 28
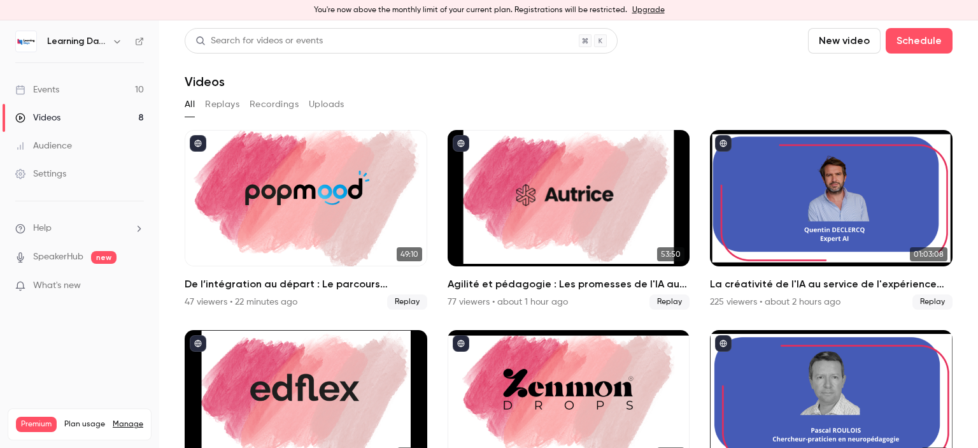
click at [74, 139] on link "Audience" at bounding box center [79, 146] width 159 height 28
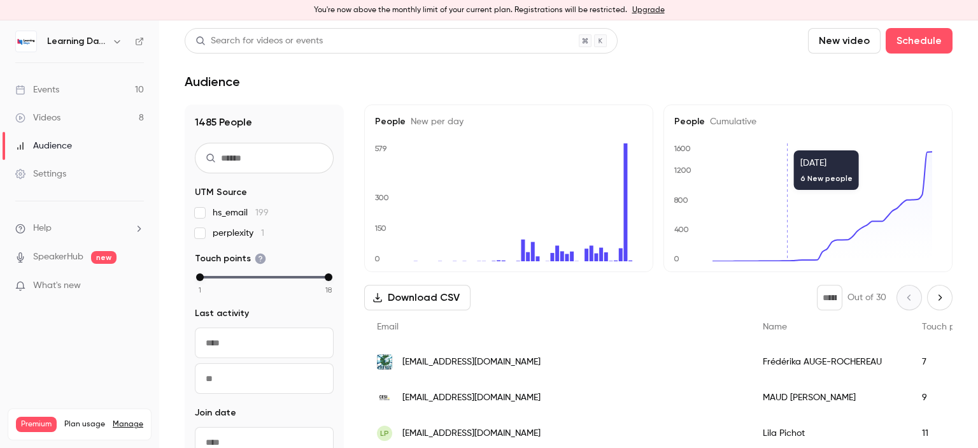
scroll to position [20, 0]
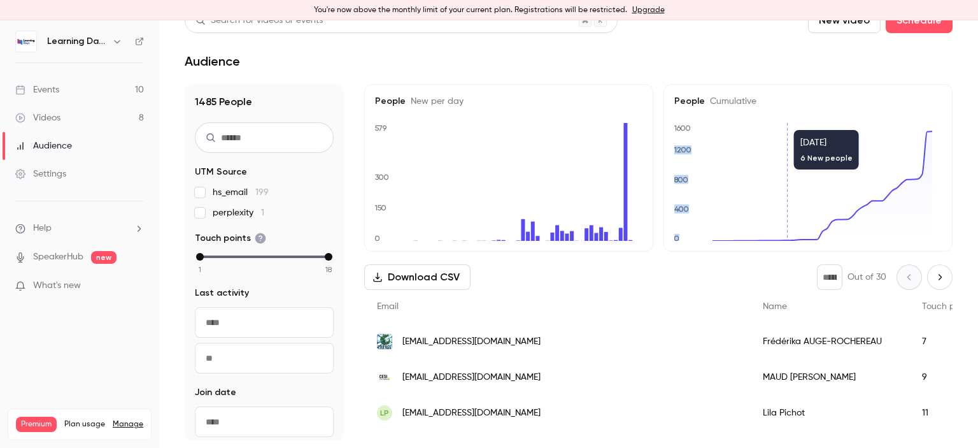
drag, startPoint x: 978, startPoint y: 117, endPoint x: 978, endPoint y: 190, distance: 73.2
click at [978, 190] on main "Search for videos or events New video Schedule Audience 1485 People UTM Source …" at bounding box center [568, 233] width 819 height 427
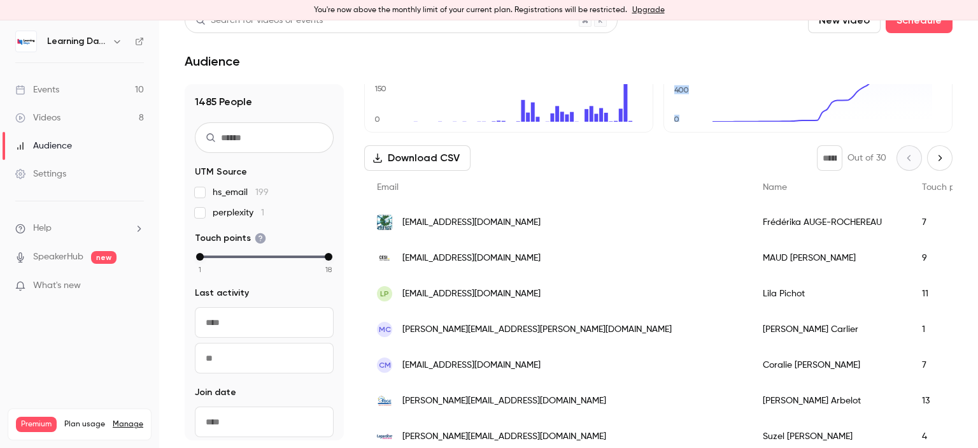
scroll to position [131, 0]
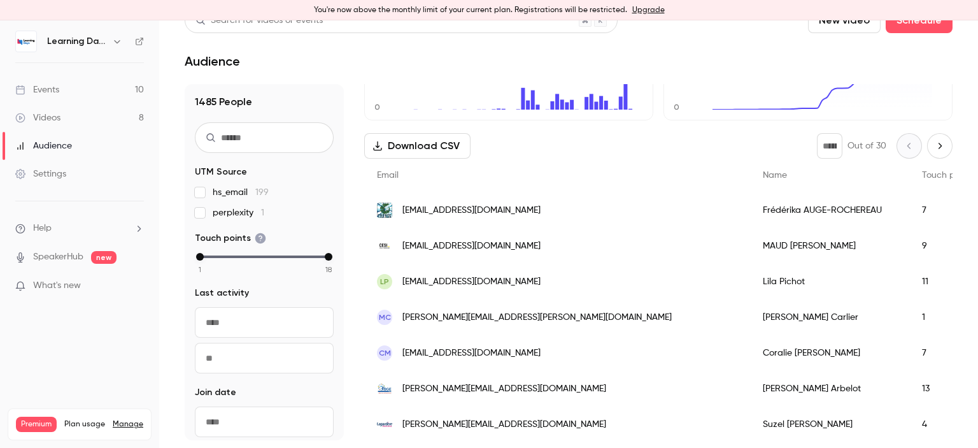
click at [468, 286] on span "[EMAIL_ADDRESS][DOMAIN_NAME]" at bounding box center [472, 281] width 138 height 13
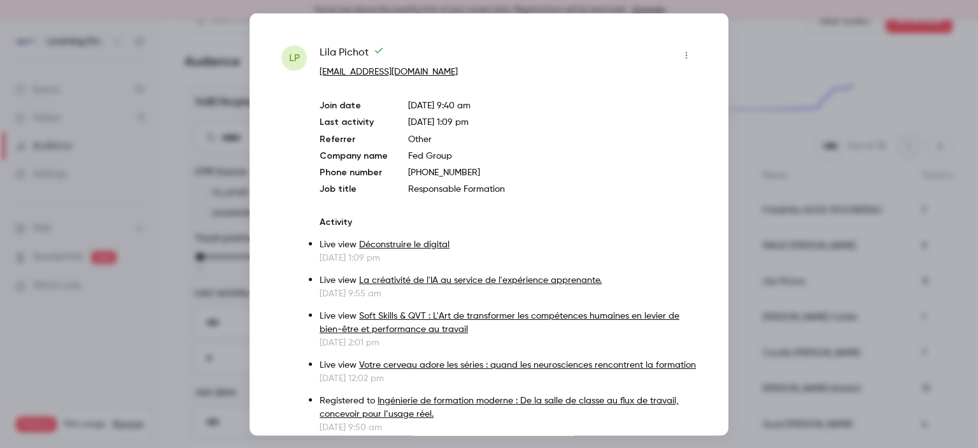
click at [746, 196] on div at bounding box center [489, 224] width 978 height 448
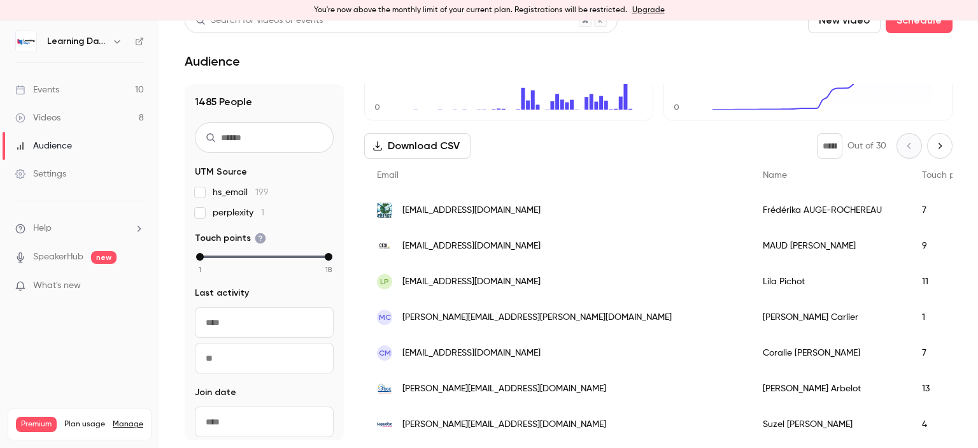
click at [453, 287] on span "[EMAIL_ADDRESS][DOMAIN_NAME]" at bounding box center [472, 281] width 138 height 13
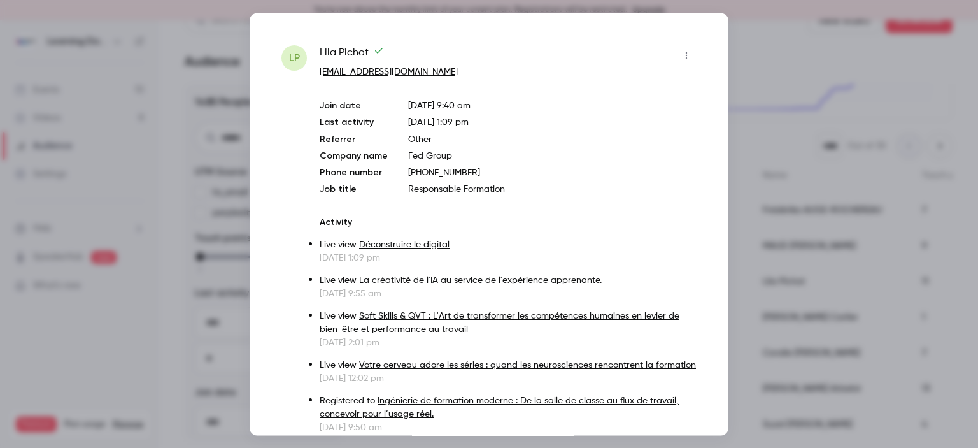
click at [757, 226] on div at bounding box center [489, 224] width 978 height 448
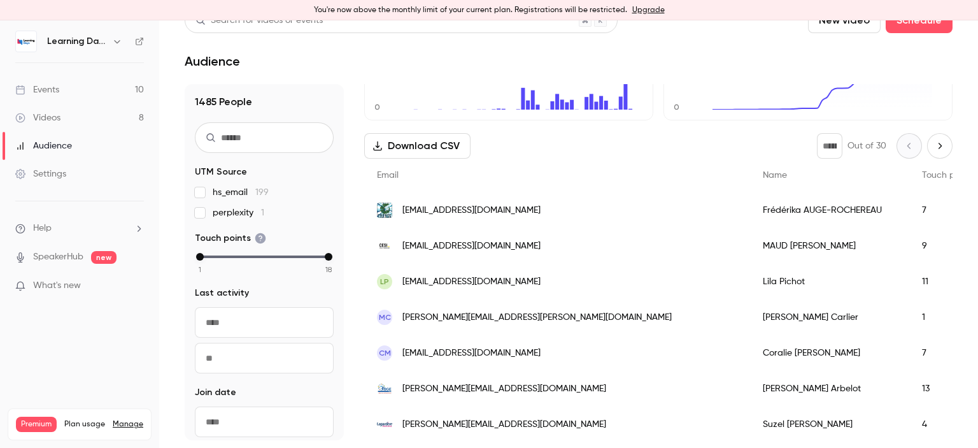
click at [456, 245] on span "[EMAIL_ADDRESS][DOMAIN_NAME]" at bounding box center [472, 245] width 138 height 13
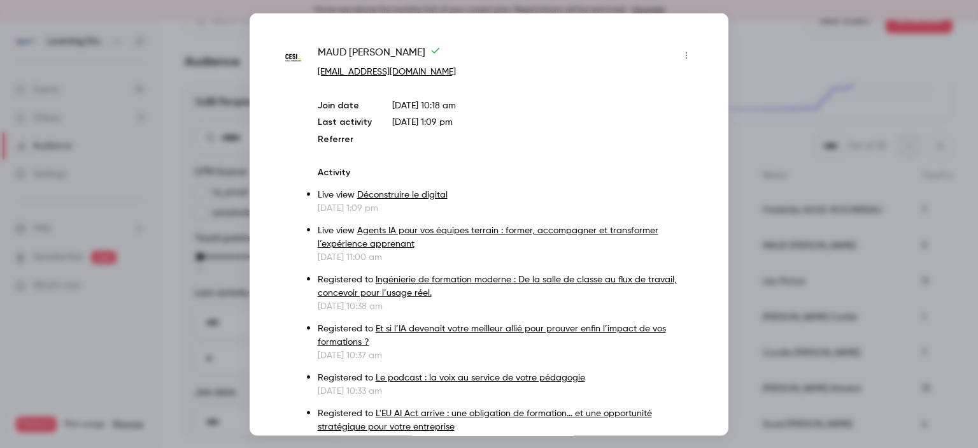
click at [776, 157] on div at bounding box center [489, 224] width 978 height 448
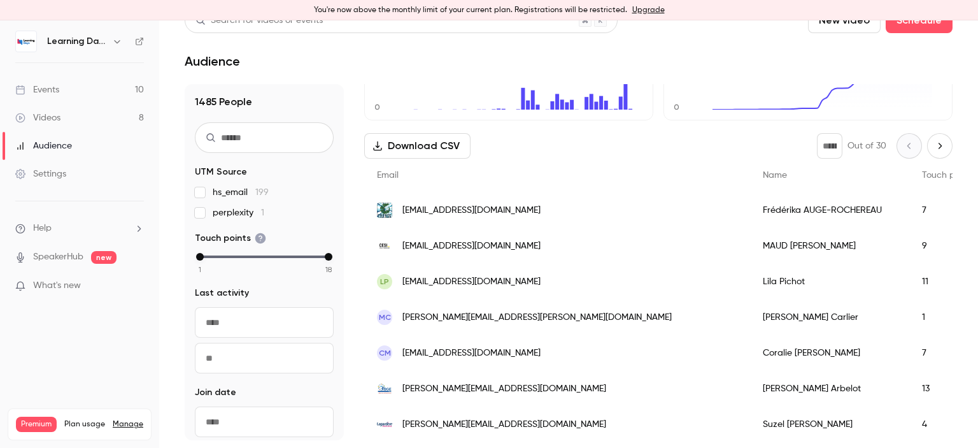
click at [482, 214] on span "[EMAIL_ADDRESS][DOMAIN_NAME]" at bounding box center [472, 210] width 138 height 13
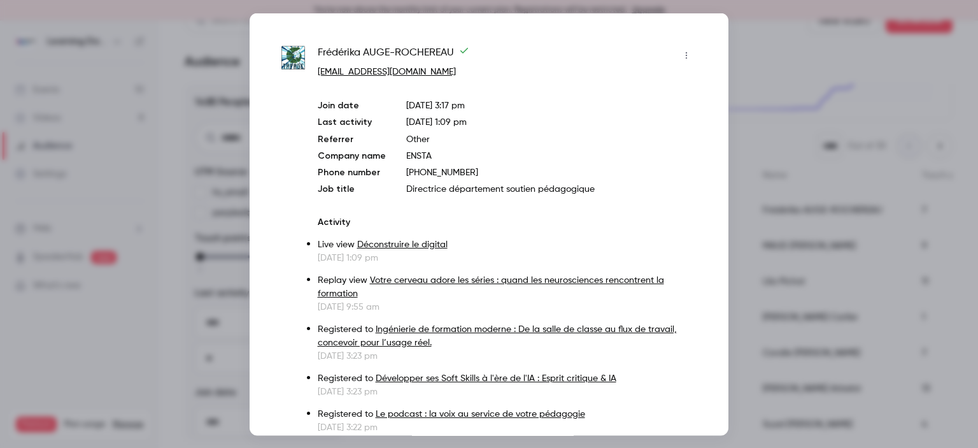
click at [813, 131] on div at bounding box center [489, 224] width 978 height 448
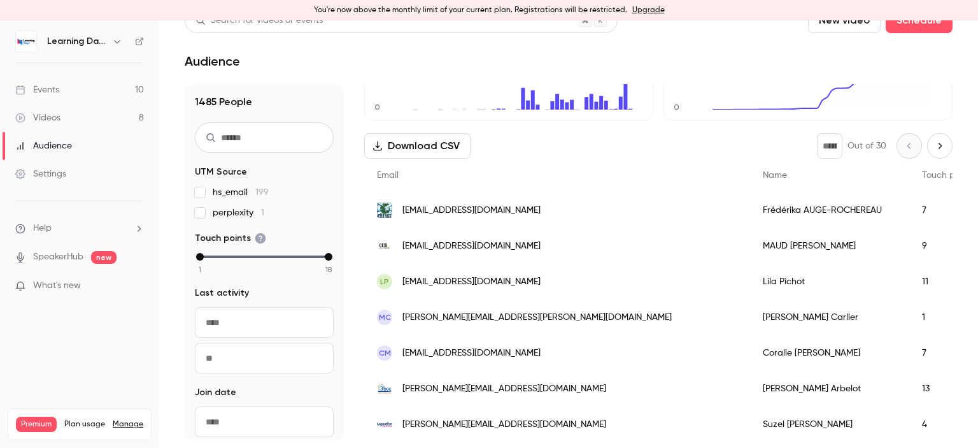
click at [78, 87] on link "Events 10" at bounding box center [79, 90] width 159 height 28
